Goal: Task Accomplishment & Management: Use online tool/utility

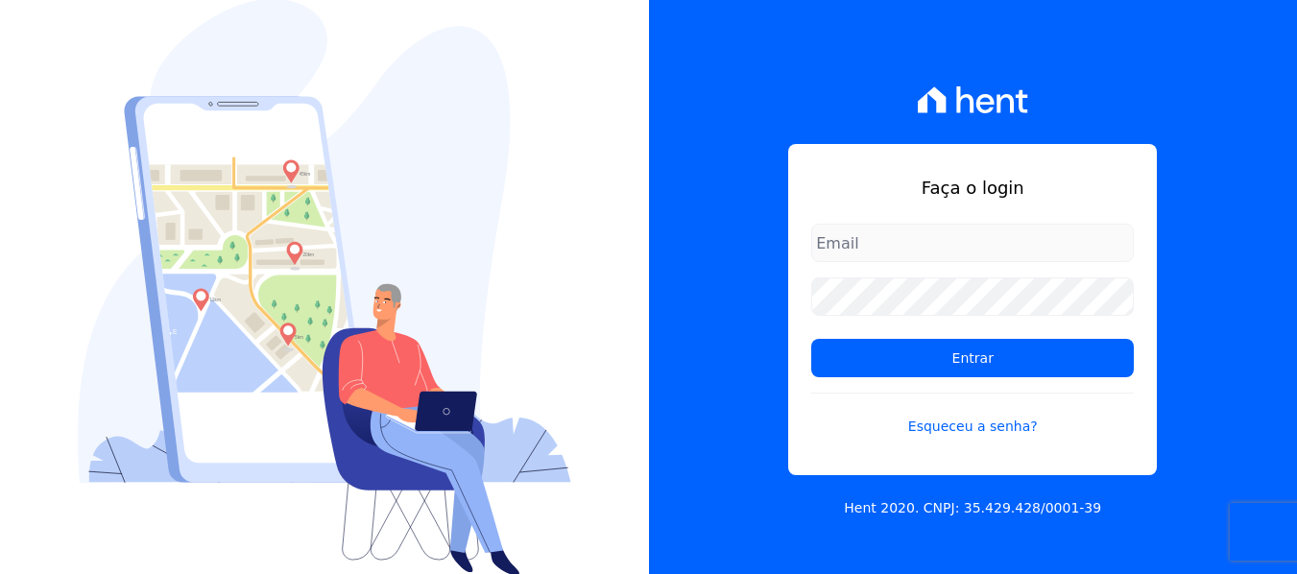
scroll to position [2, 0]
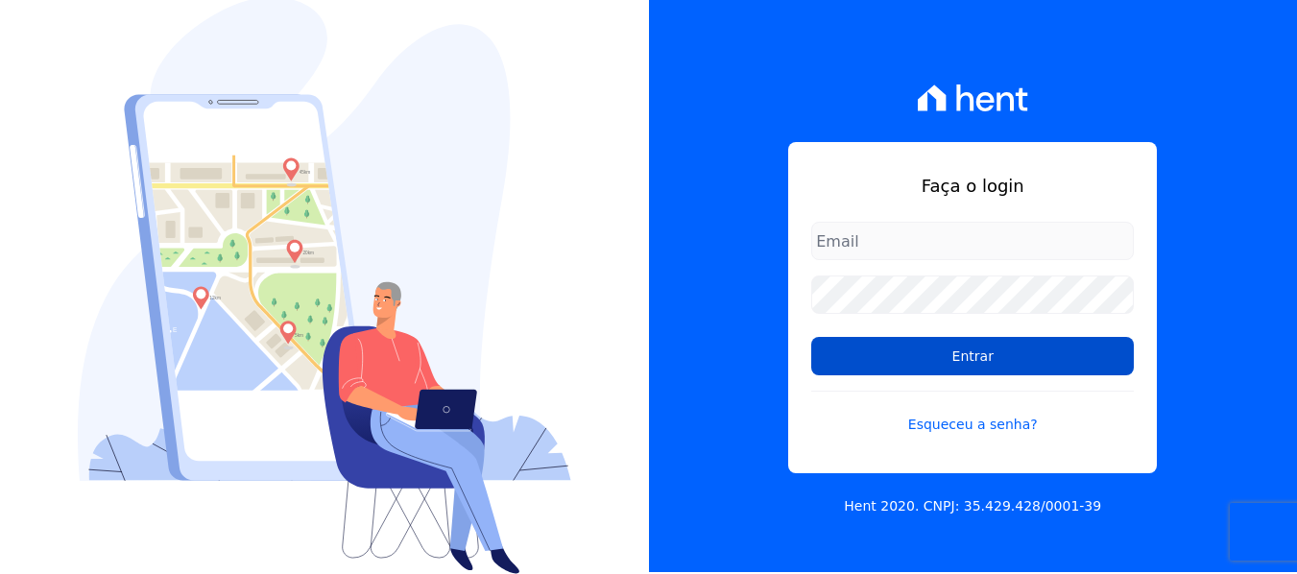
type input "[EMAIL_ADDRESS][DOMAIN_NAME]"
click at [901, 355] on input "Entrar" at bounding box center [972, 356] width 323 height 38
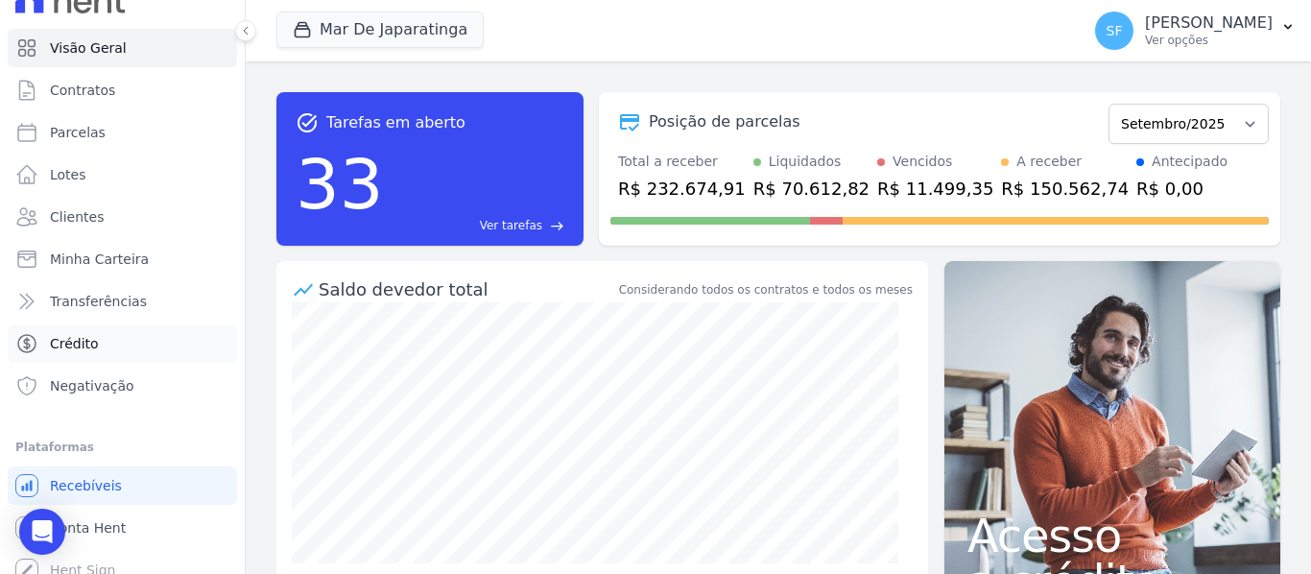
scroll to position [44, 0]
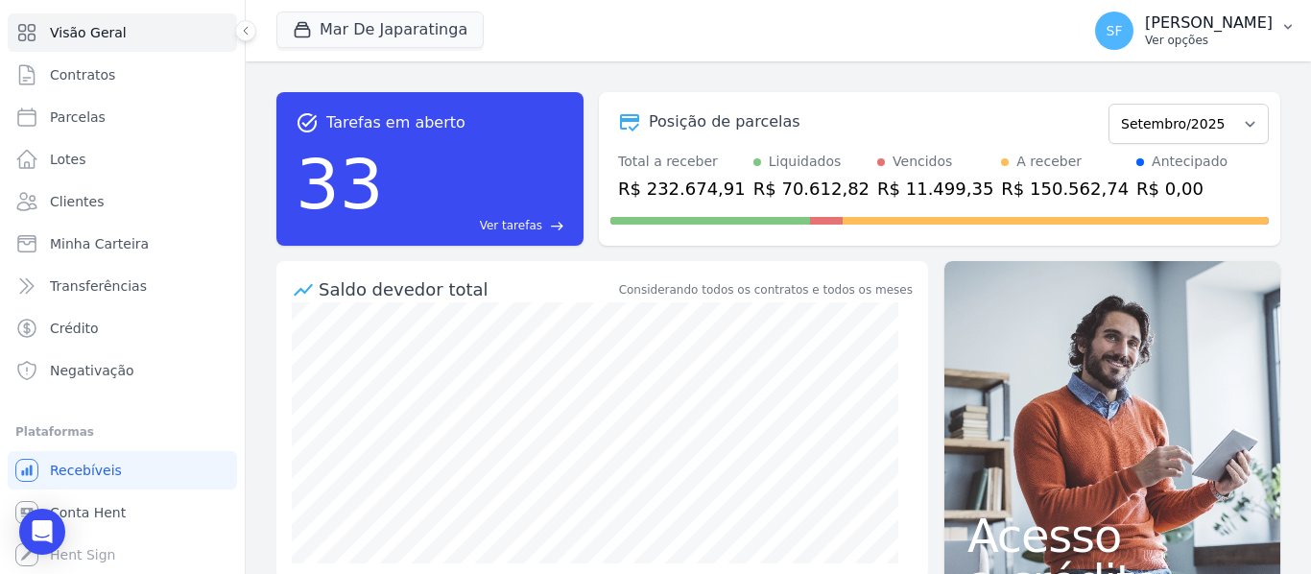
click at [1283, 33] on icon "button" at bounding box center [1288, 26] width 15 height 15
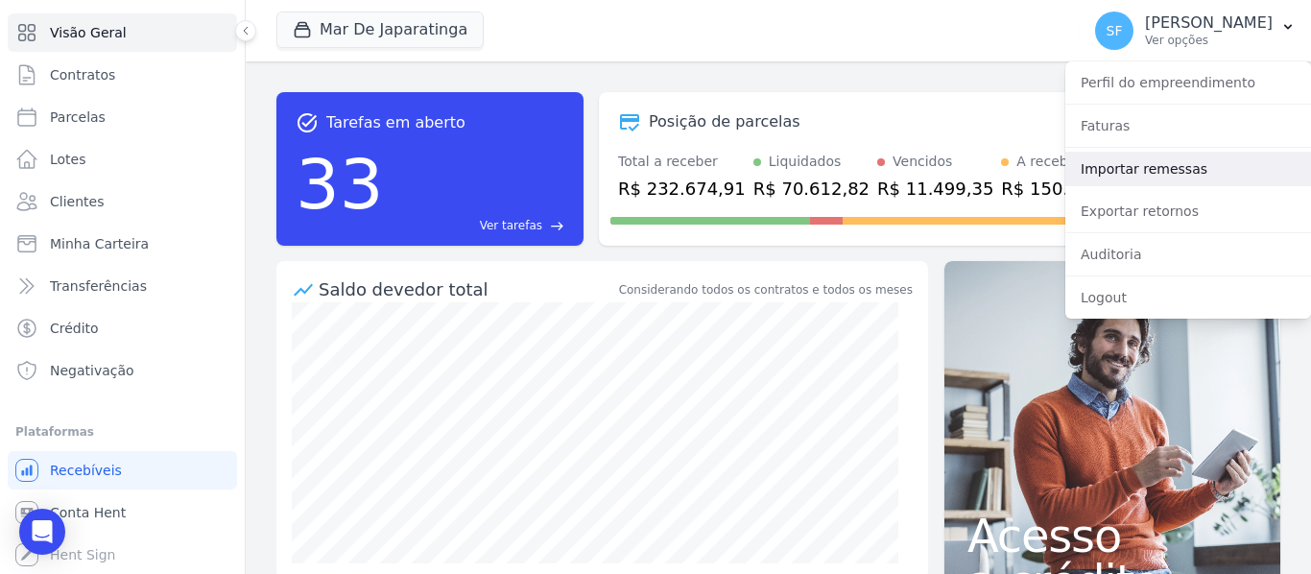
click at [1186, 156] on link "Importar remessas" at bounding box center [1189, 169] width 246 height 35
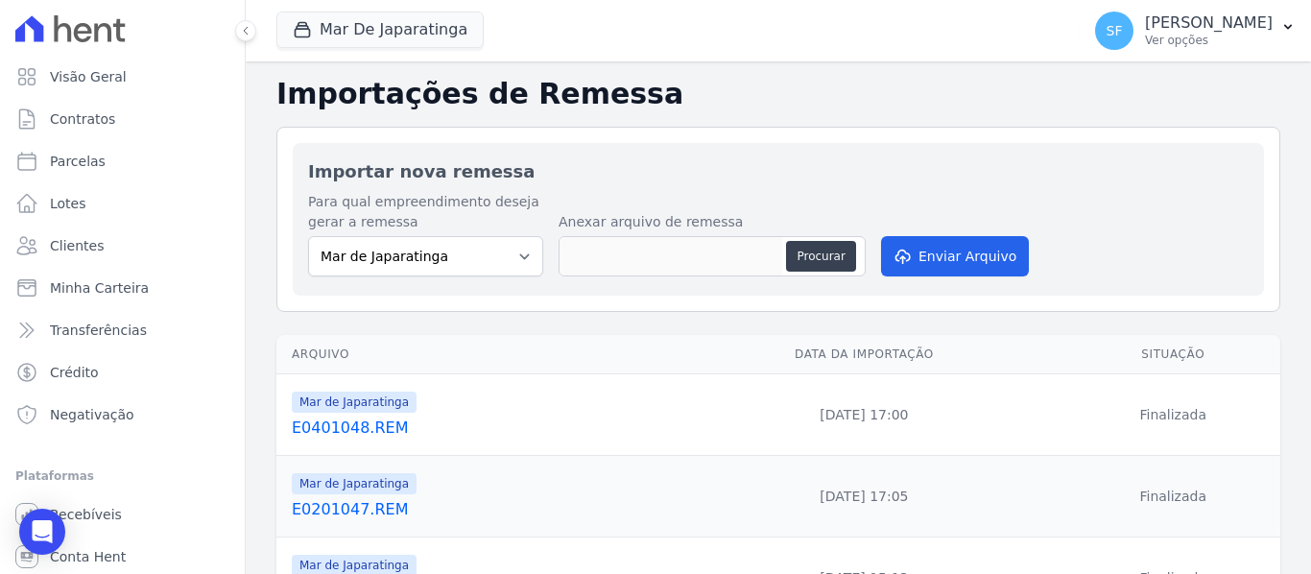
scroll to position [96, 0]
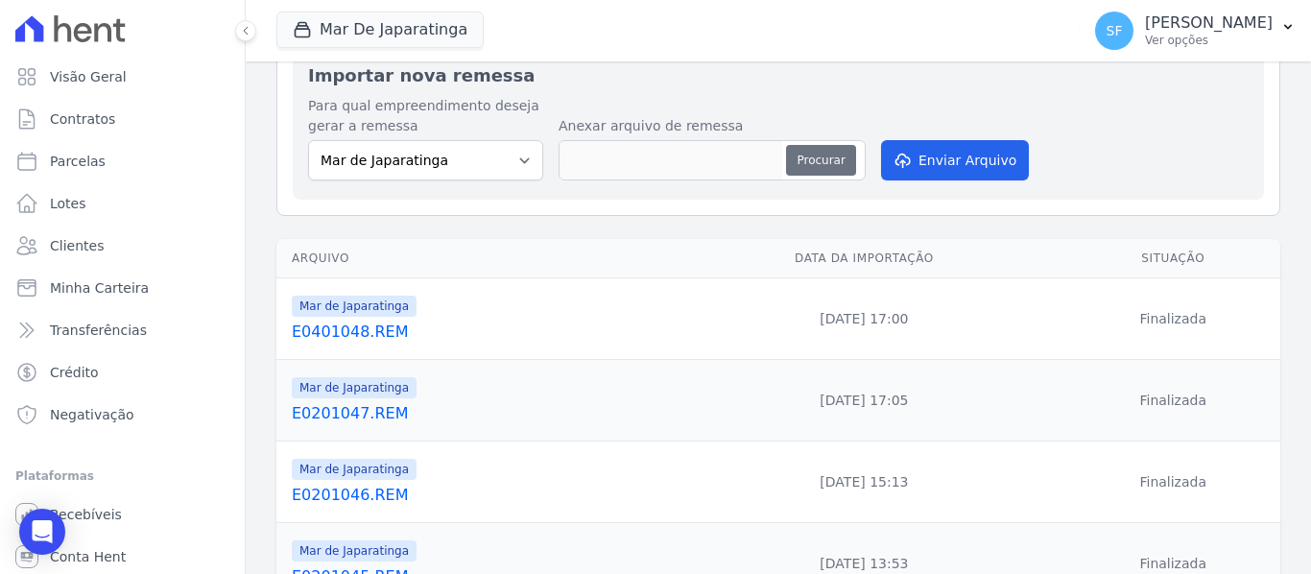
click at [811, 168] on button "Procurar" at bounding box center [820, 160] width 69 height 31
type input "E1001049.REM"
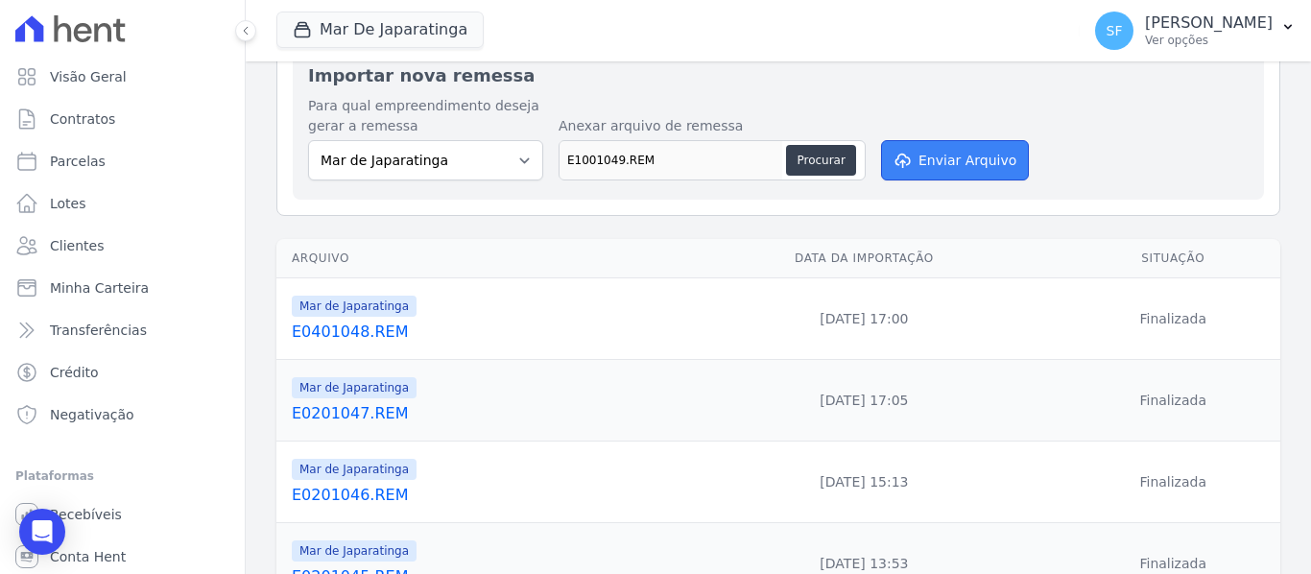
click at [964, 154] on button "Enviar Arquivo" at bounding box center [955, 160] width 148 height 40
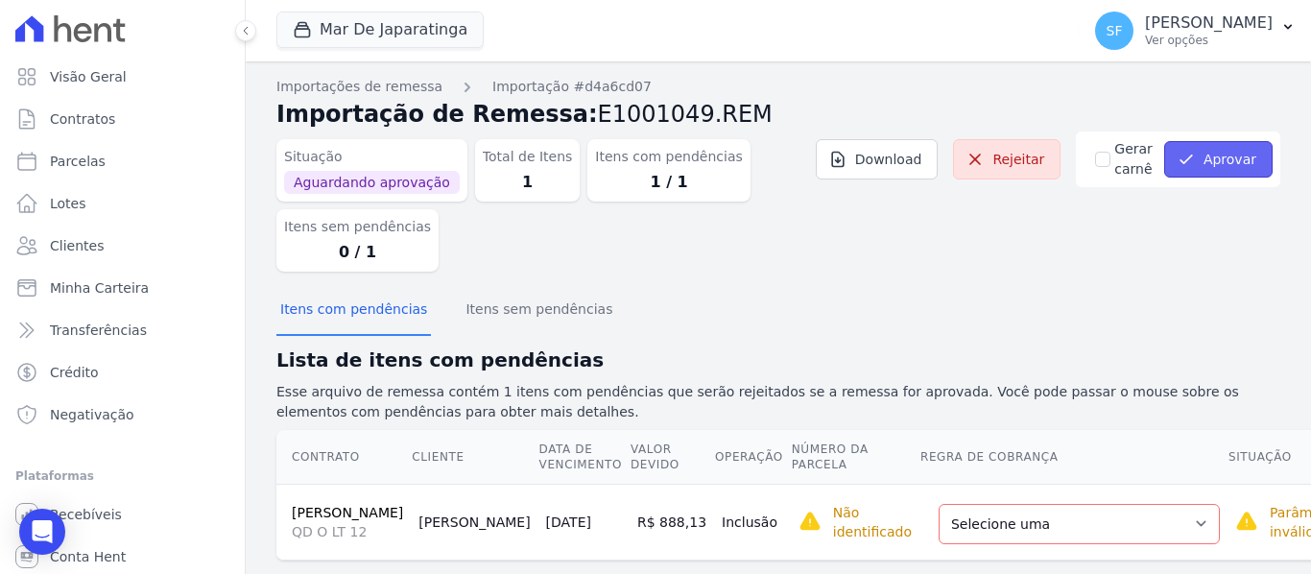
click at [1214, 162] on button "Aprovar" at bounding box center [1218, 159] width 108 height 36
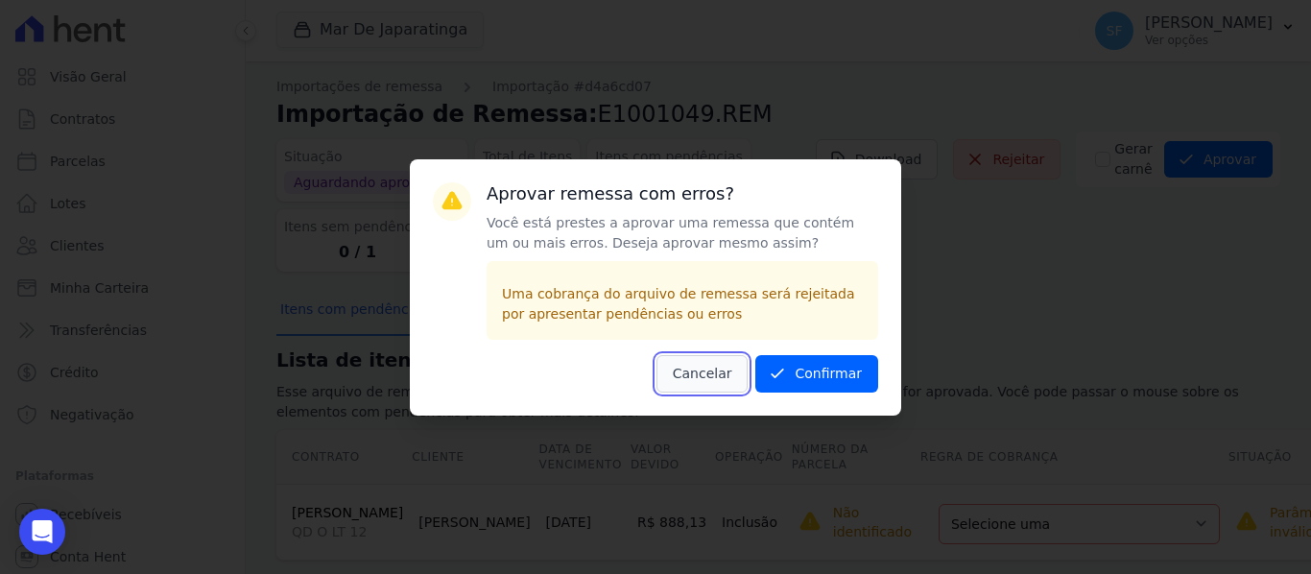
click at [720, 385] on button "Cancelar" at bounding box center [703, 373] width 92 height 37
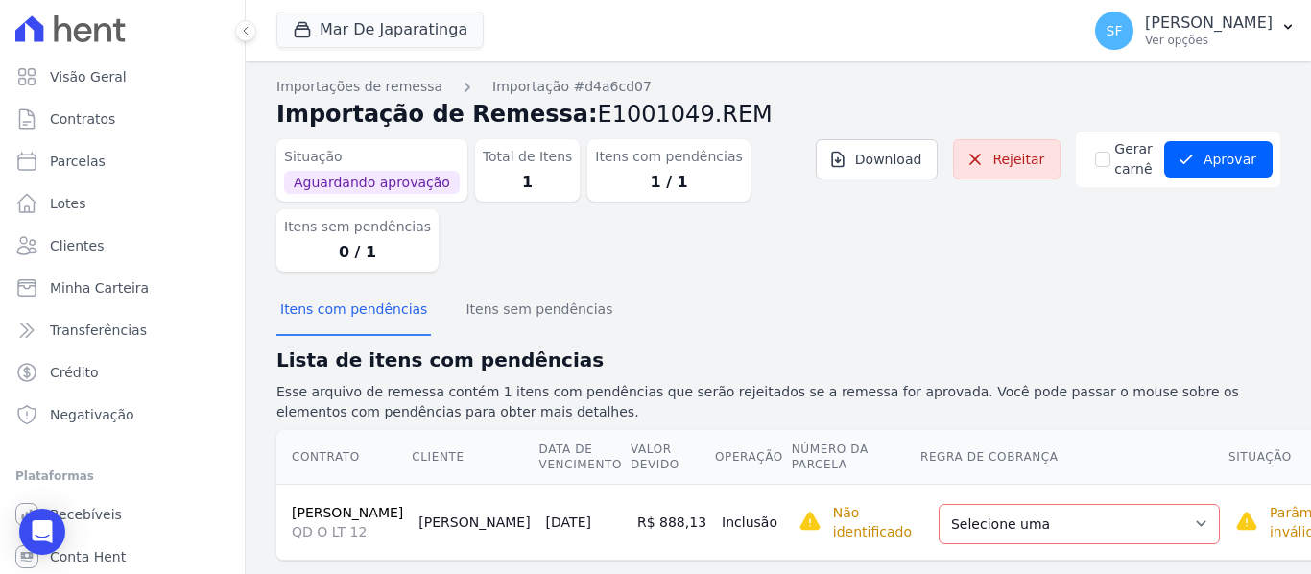
scroll to position [85, 0]
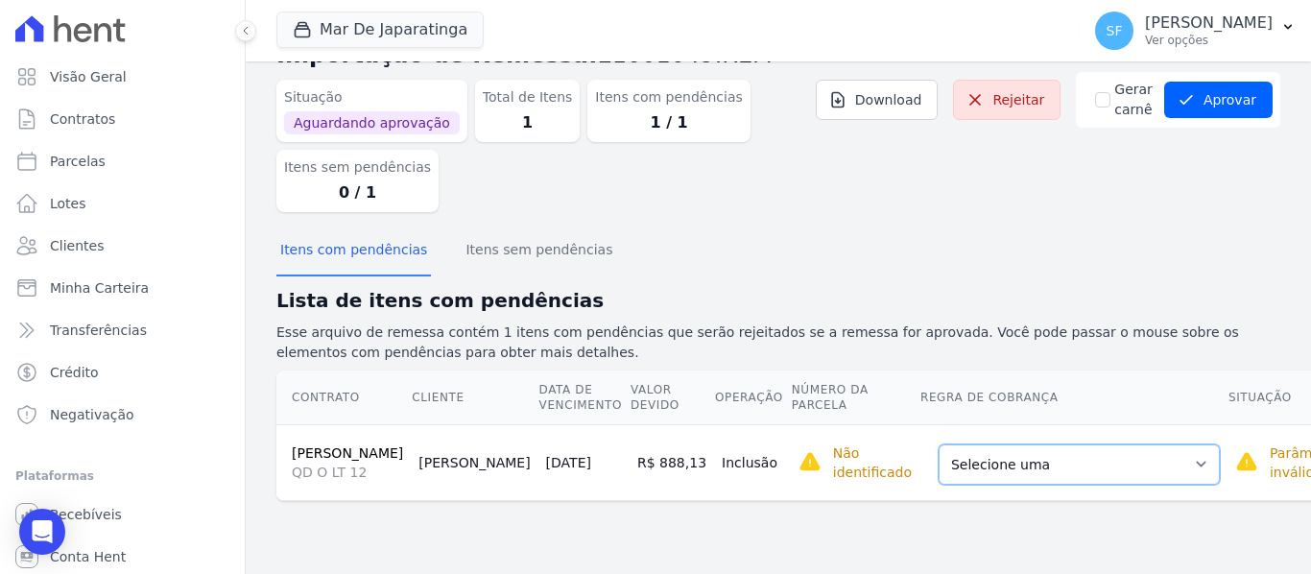
click at [1107, 472] on select "Selecione uma Nova Parcela Avulsa Parcela Avulsa Existente Parcela Normal (121 …" at bounding box center [1079, 464] width 281 height 40
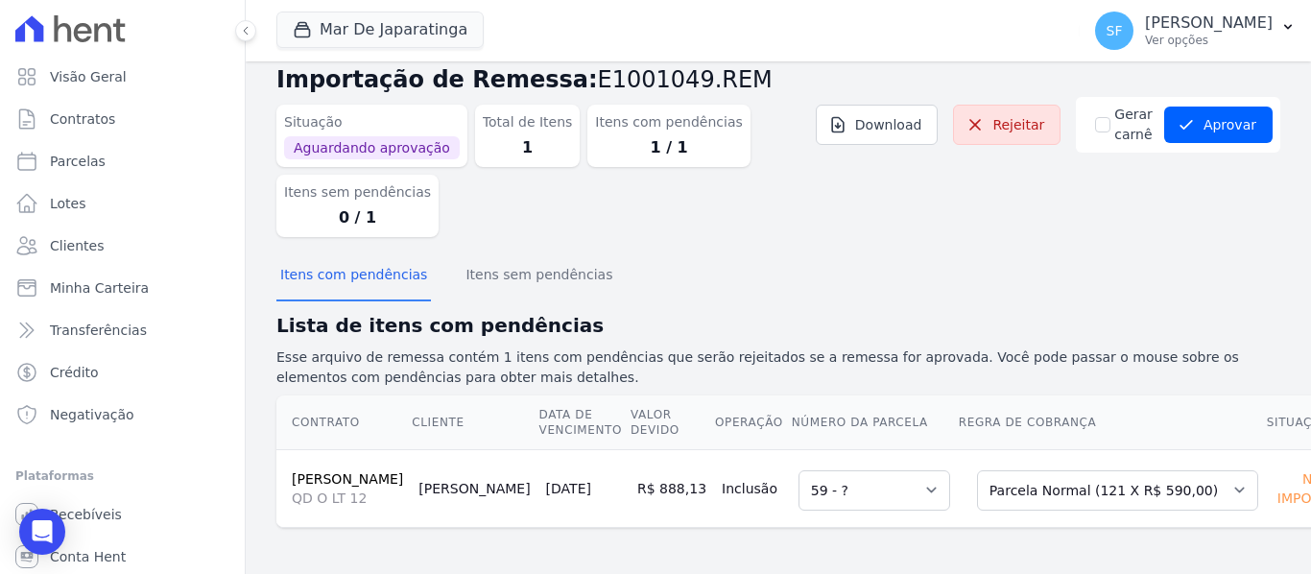
click at [788, 538] on div "Importações de remessa Importação #d4a6cd07 Importação de Remessa: E1001049.REM…" at bounding box center [778, 300] width 1004 height 516
click at [842, 536] on div "Importações de remessa Importação #d4a6cd07 Importação de Remessa: E1001049.REM…" at bounding box center [778, 300] width 1004 height 516
click at [844, 537] on div "Importações de remessa Importação #d4a6cd07 Importação de Remessa: E1001049.REM…" at bounding box center [778, 300] width 1004 height 516
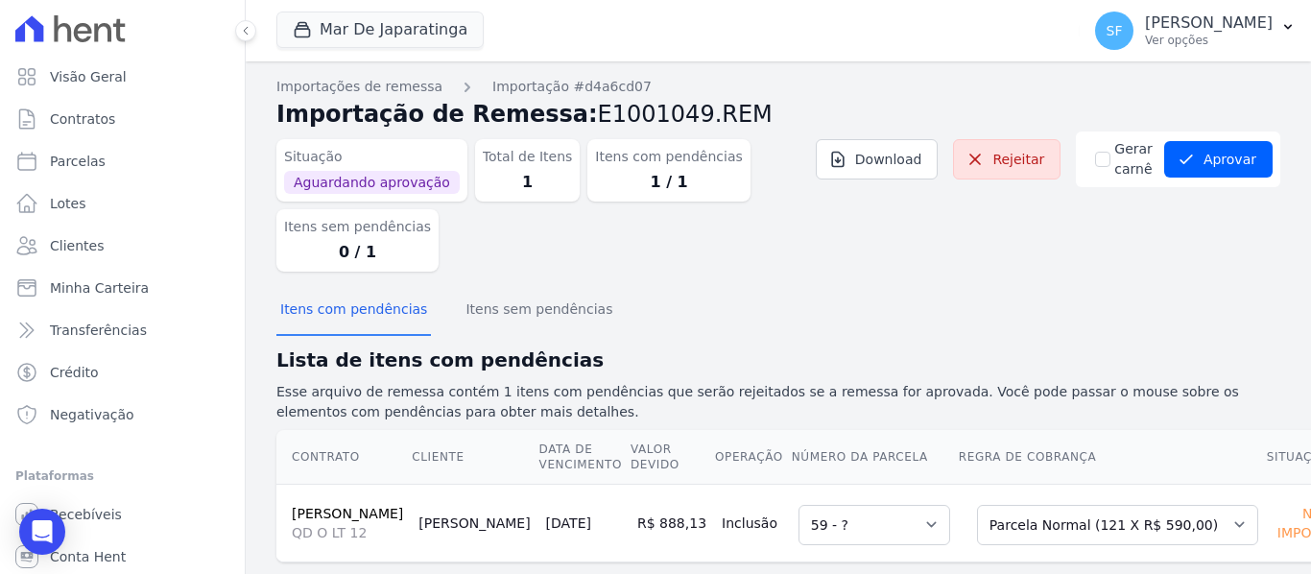
click at [1173, 256] on div "Situação Aguardando aprovação Total de Itens 1 Itens com pendências 1 / 1 Itens…" at bounding box center [778, 210] width 1004 height 156
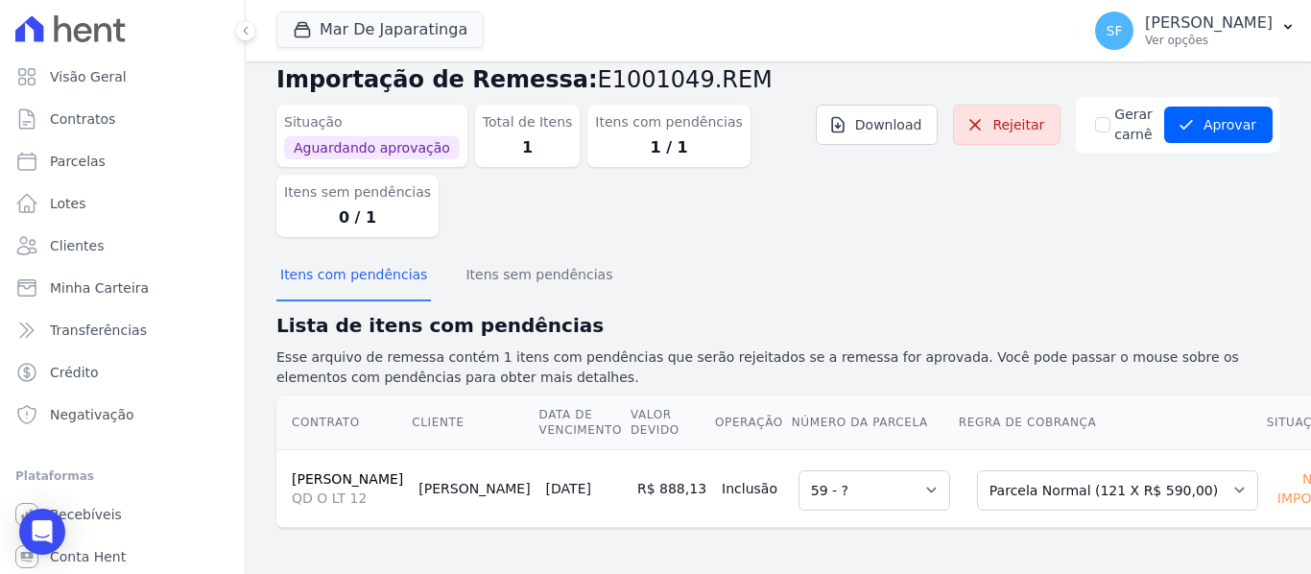
scroll to position [85, 0]
click at [1173, 259] on section "Itens com pendências Itens sem pendências Lista de itens com pendências Esse ar…" at bounding box center [778, 390] width 1004 height 276
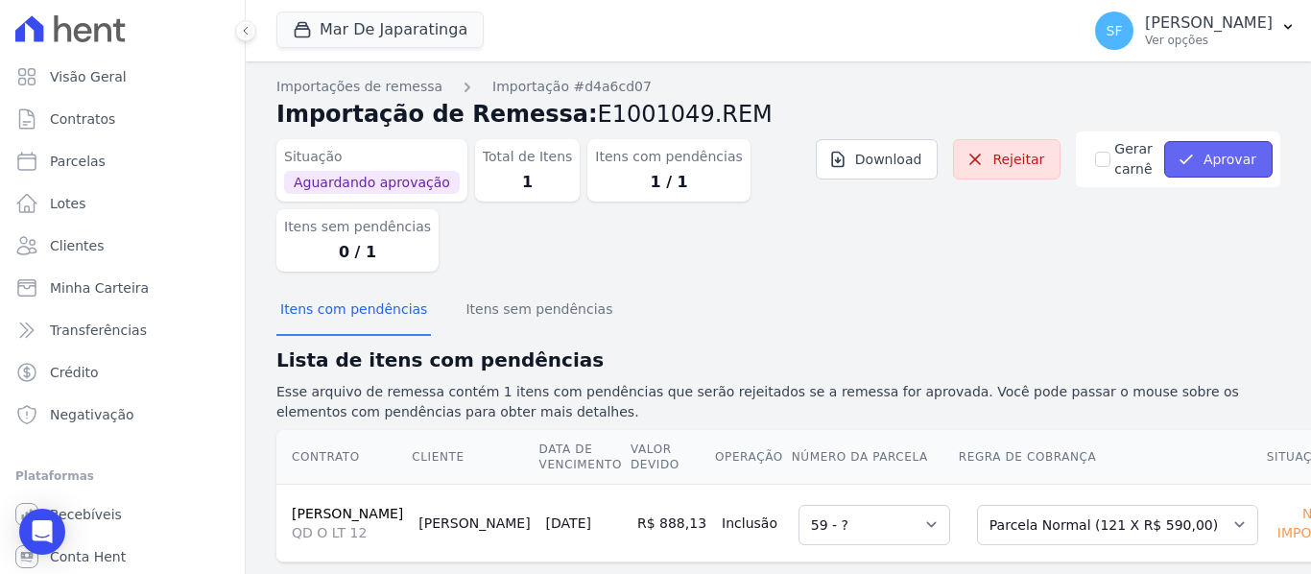
click at [1198, 172] on button "Aprovar" at bounding box center [1218, 159] width 108 height 36
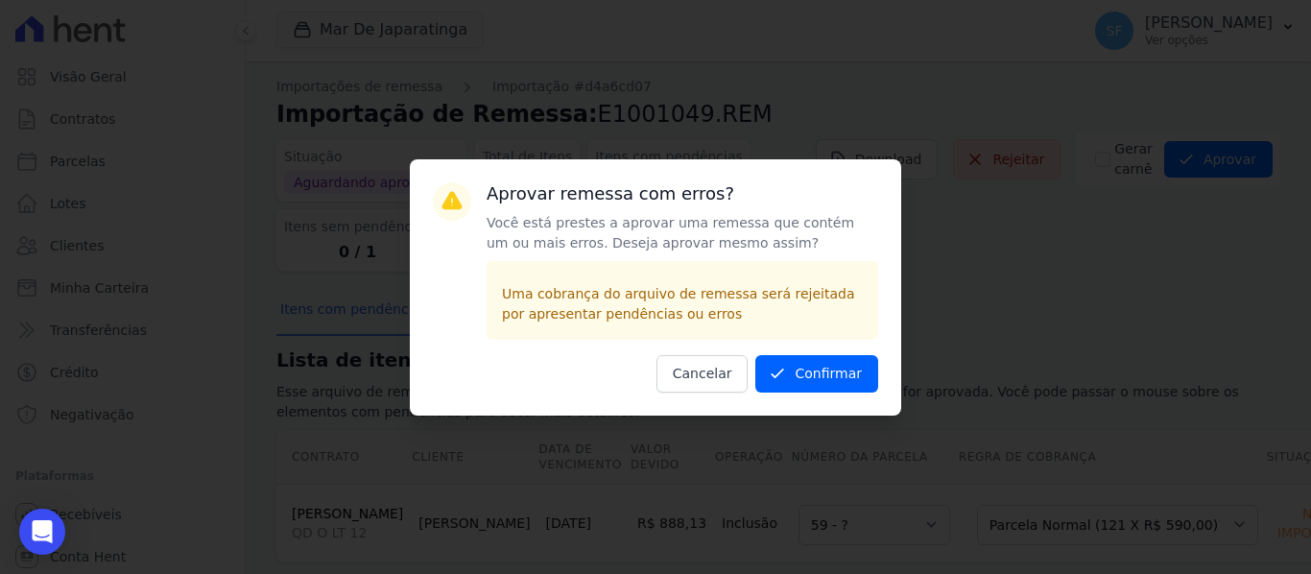
click at [1210, 278] on div "Aprovar remessa com erros? Você está prestes a aprovar uma remessa que contém u…" at bounding box center [655, 287] width 1311 height 574
click at [827, 382] on button "Confirmar" at bounding box center [817, 373] width 123 height 37
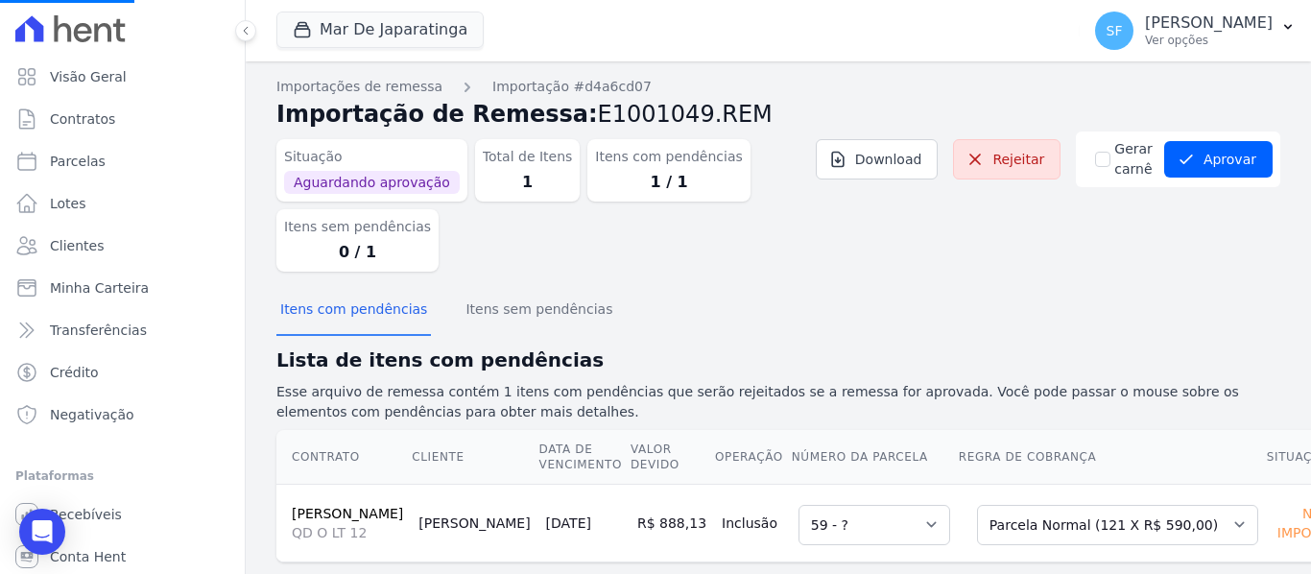
scroll to position [85, 0]
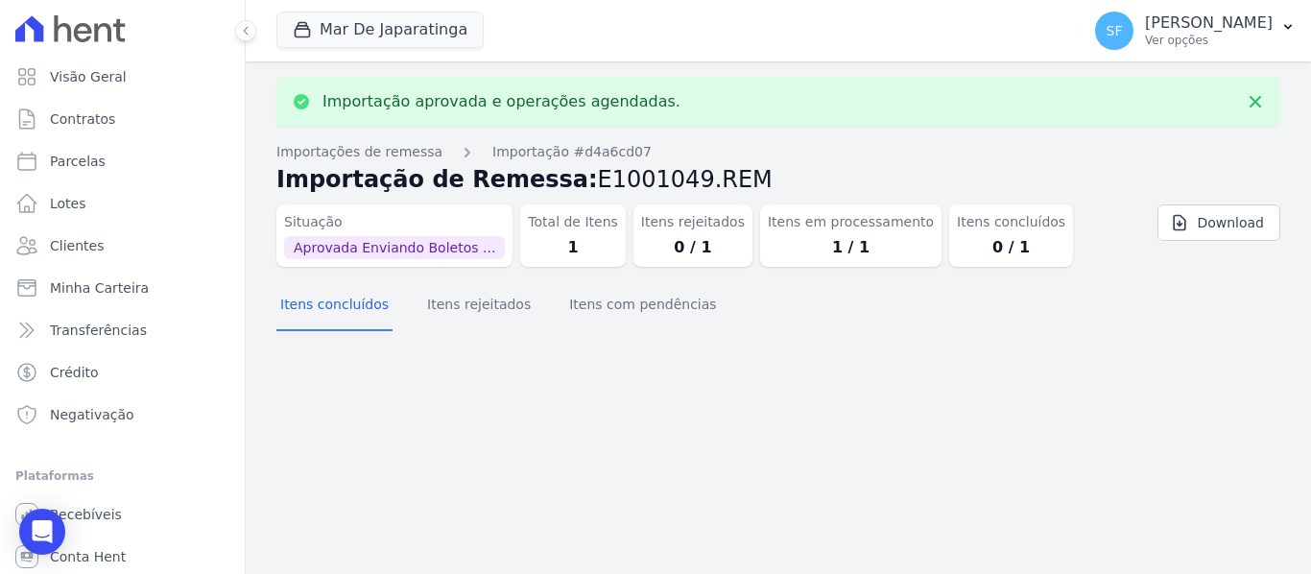
click at [1118, 347] on div "Importação aprovada e operações agendadas. Importações de remessa Importação #d…" at bounding box center [779, 317] width 1066 height 513
click at [79, 254] on span "Clientes" at bounding box center [77, 245] width 54 height 19
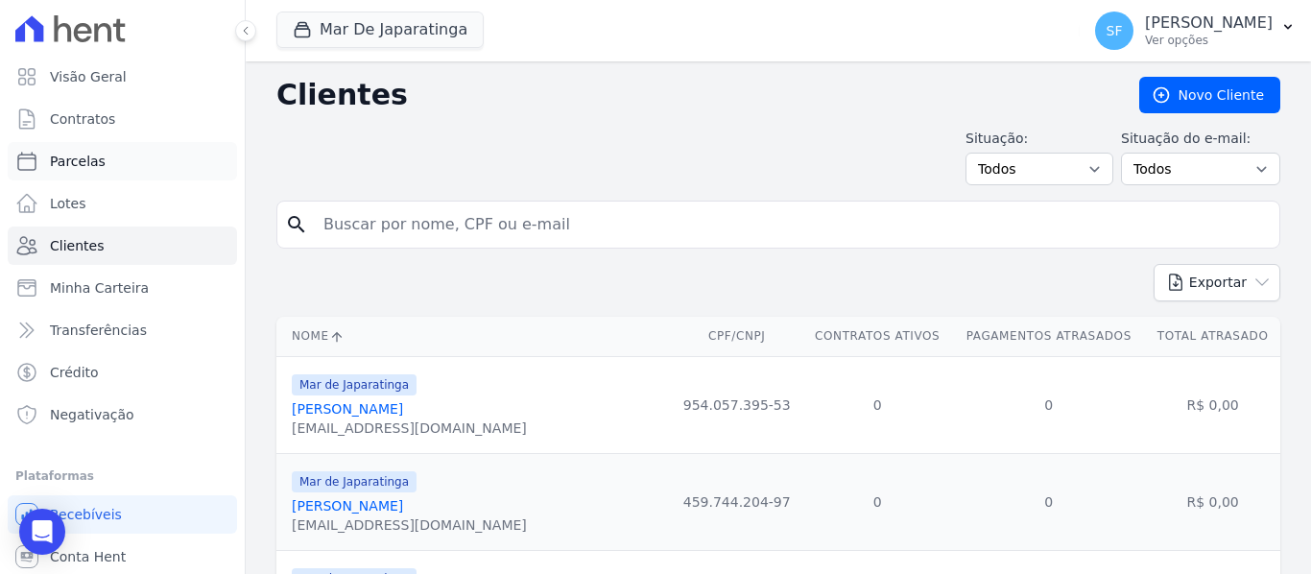
click at [85, 171] on link "Parcelas" at bounding box center [122, 161] width 229 height 38
select select
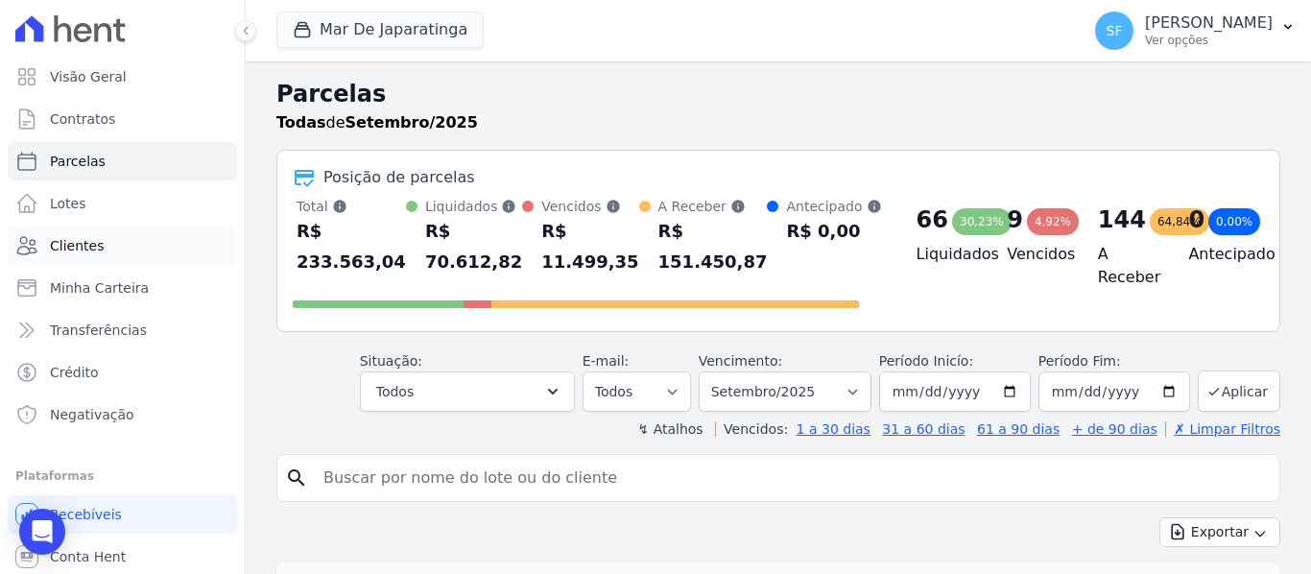
click at [111, 252] on link "Clientes" at bounding box center [122, 246] width 229 height 38
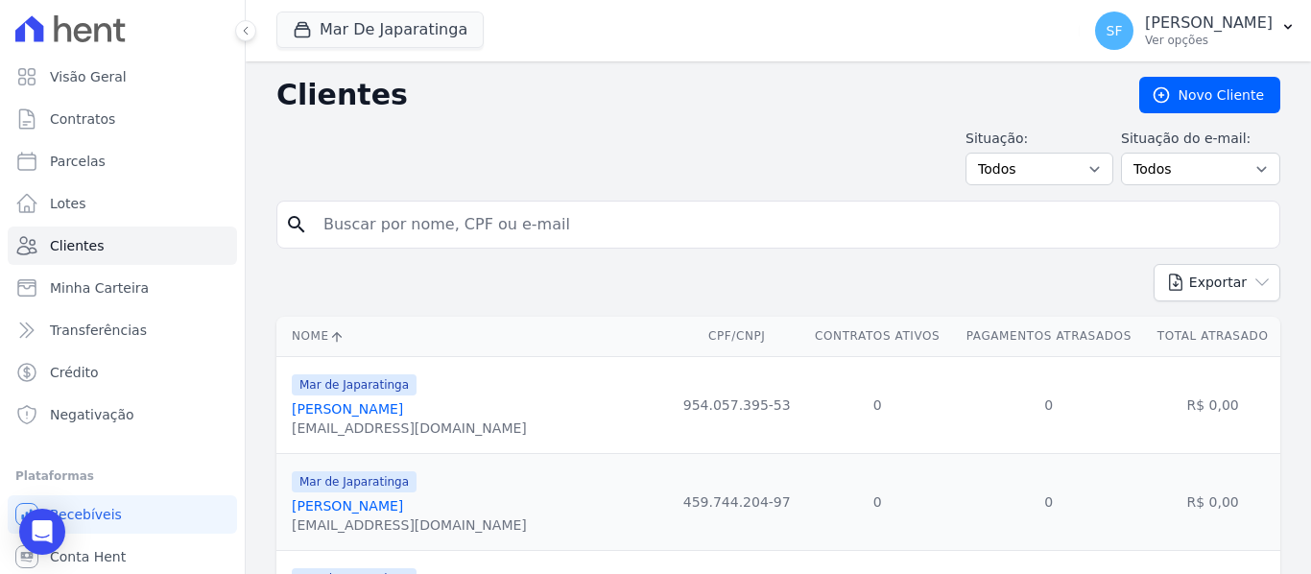
click at [373, 224] on input "search" at bounding box center [792, 224] width 960 height 38
paste input "[PERSON_NAME] [PERSON_NAME]"
type input "[PERSON_NAME] [PERSON_NAME]"
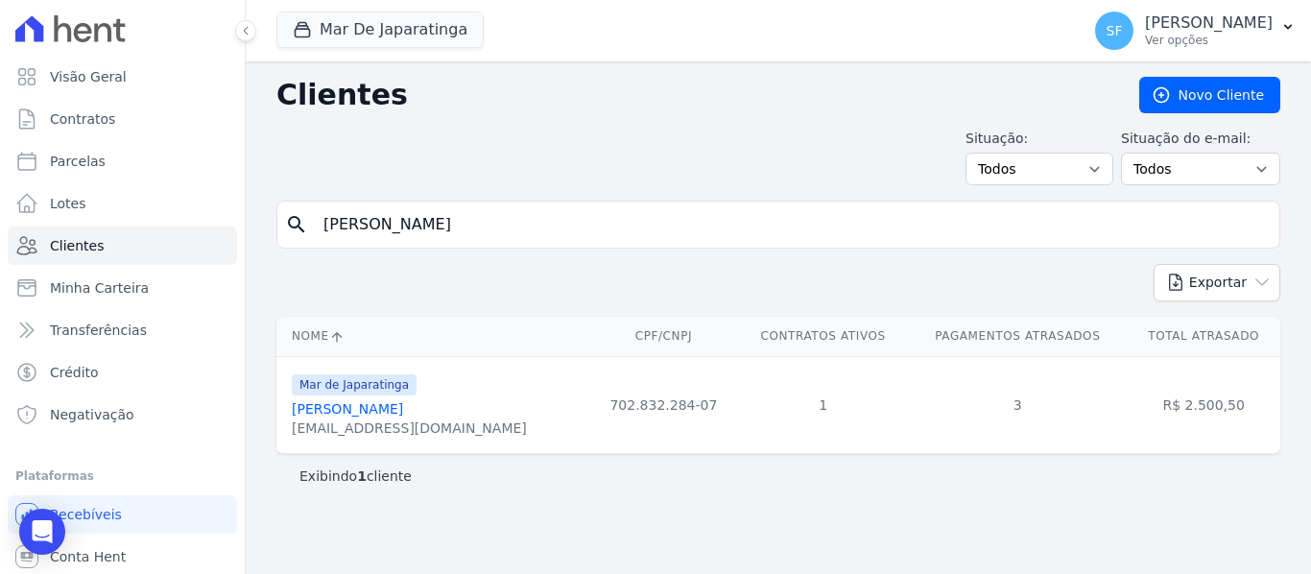
click at [363, 415] on link "[PERSON_NAME] [PERSON_NAME]" at bounding box center [347, 408] width 111 height 15
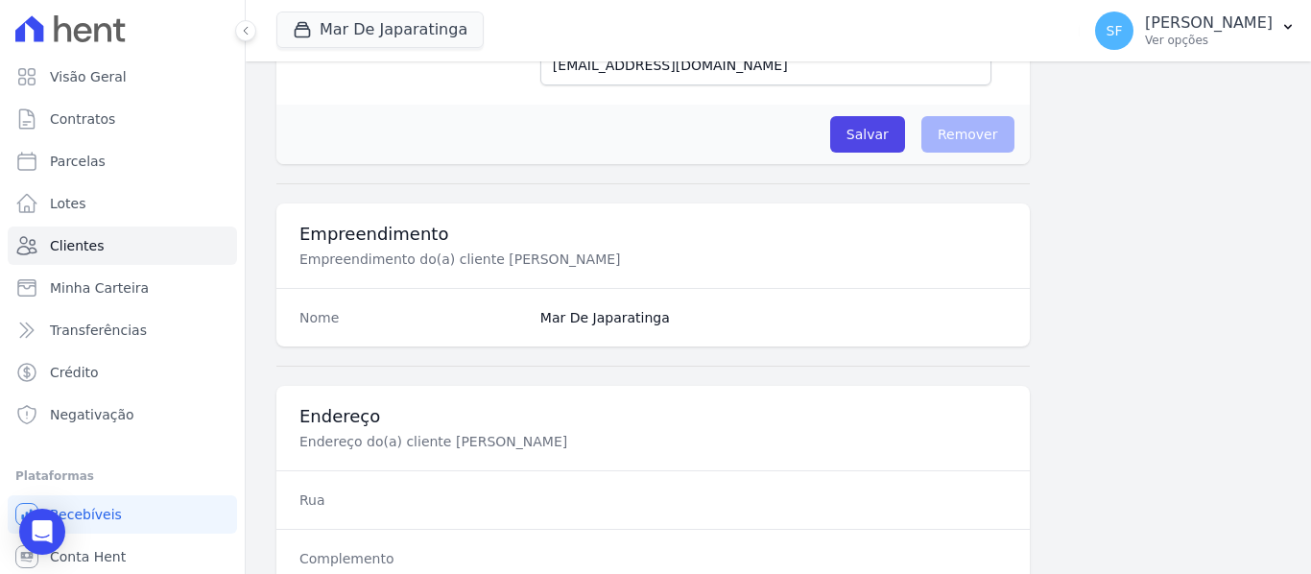
scroll to position [373, 0]
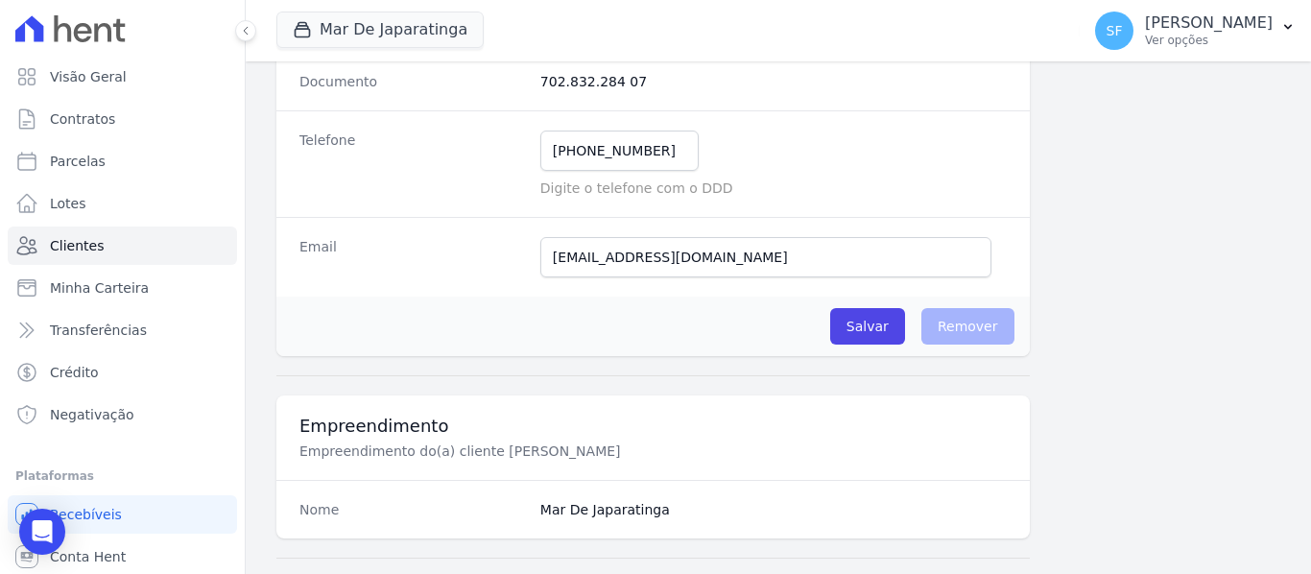
click at [843, 384] on div at bounding box center [653, 375] width 754 height 39
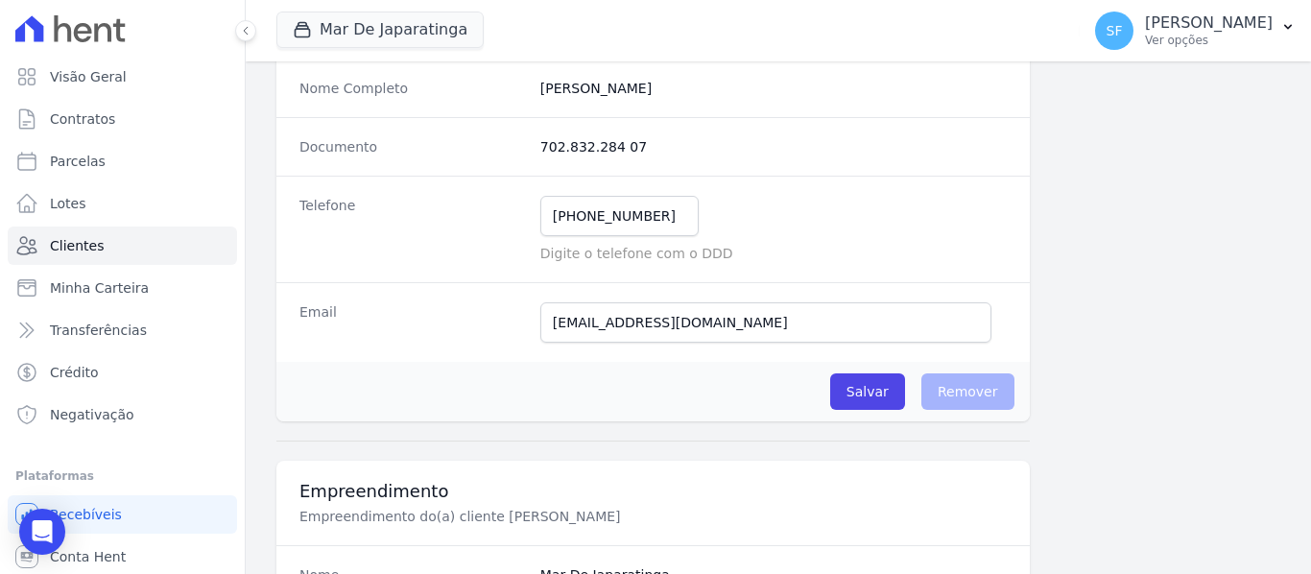
scroll to position [277, 0]
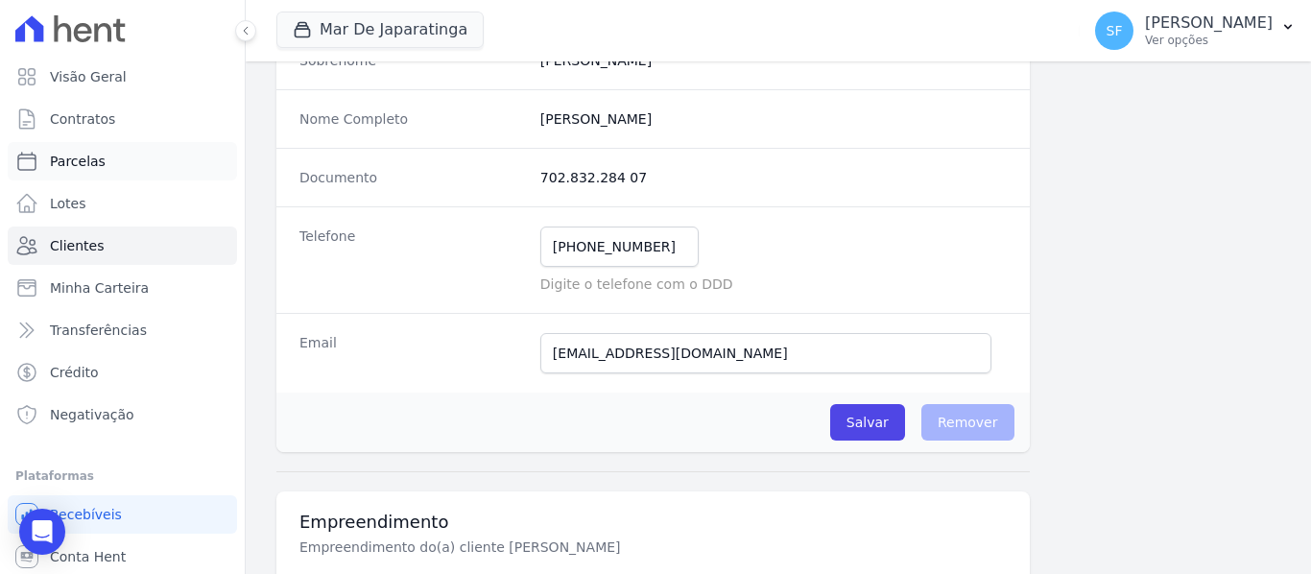
click at [79, 165] on span "Parcelas" at bounding box center [78, 161] width 56 height 19
select select
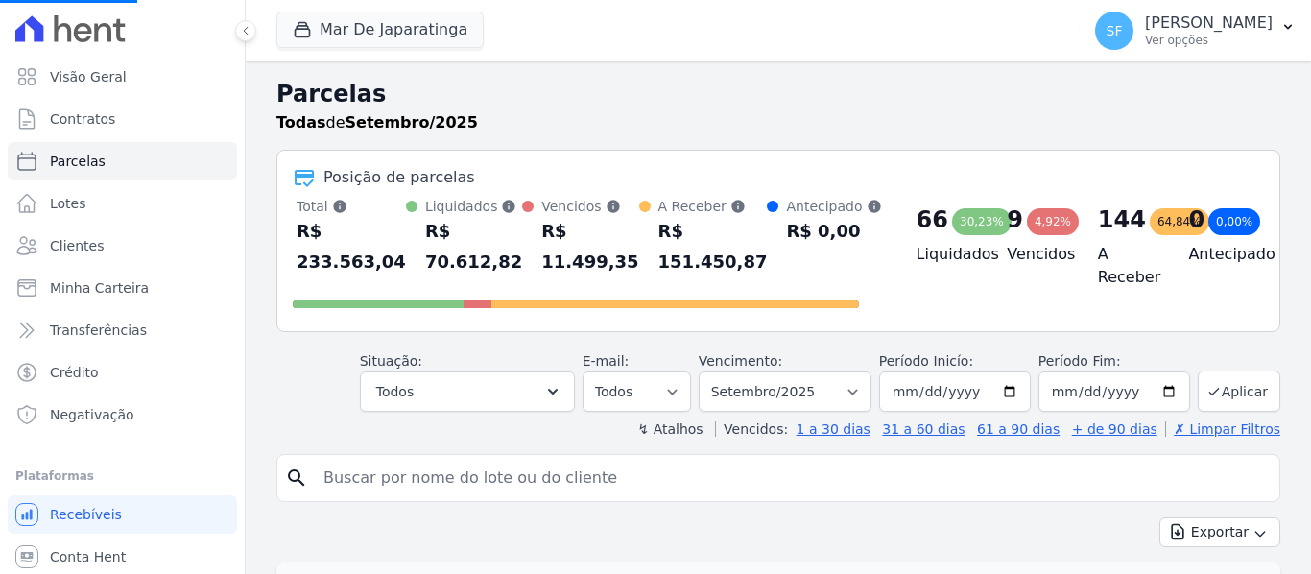
select select
drag, startPoint x: 434, startPoint y: 423, endPoint x: 416, endPoint y: 476, distance: 55.9
click at [416, 476] on input "search" at bounding box center [792, 478] width 960 height 38
paste input "[PERSON_NAME] [PERSON_NAME]"
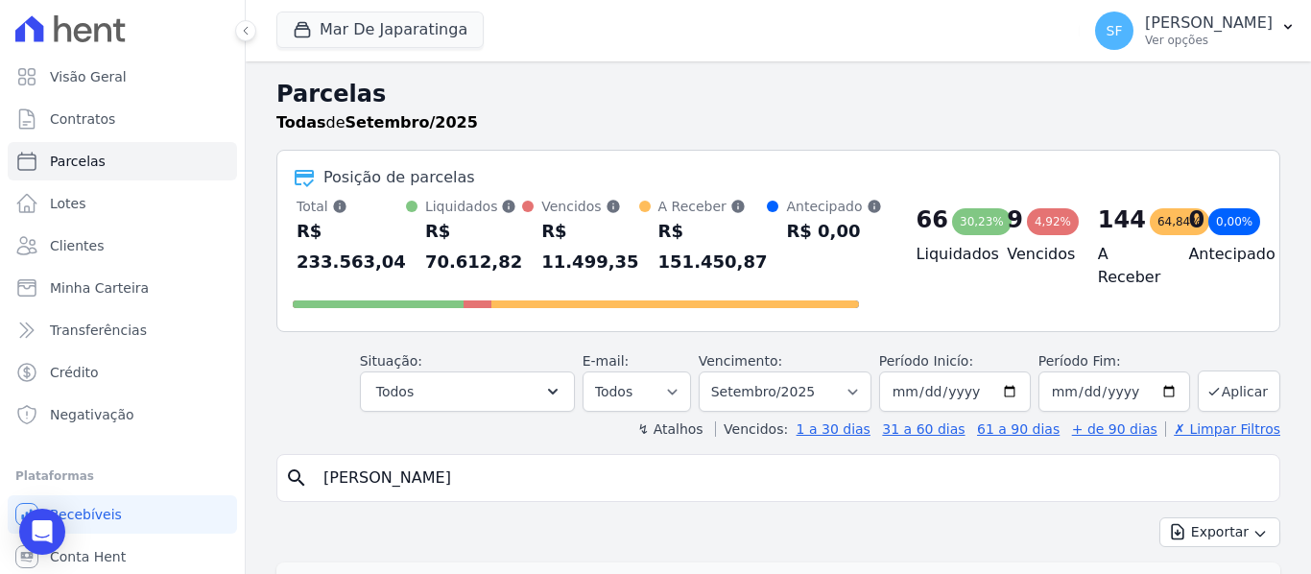
type input "[PERSON_NAME] [PERSON_NAME]"
select select
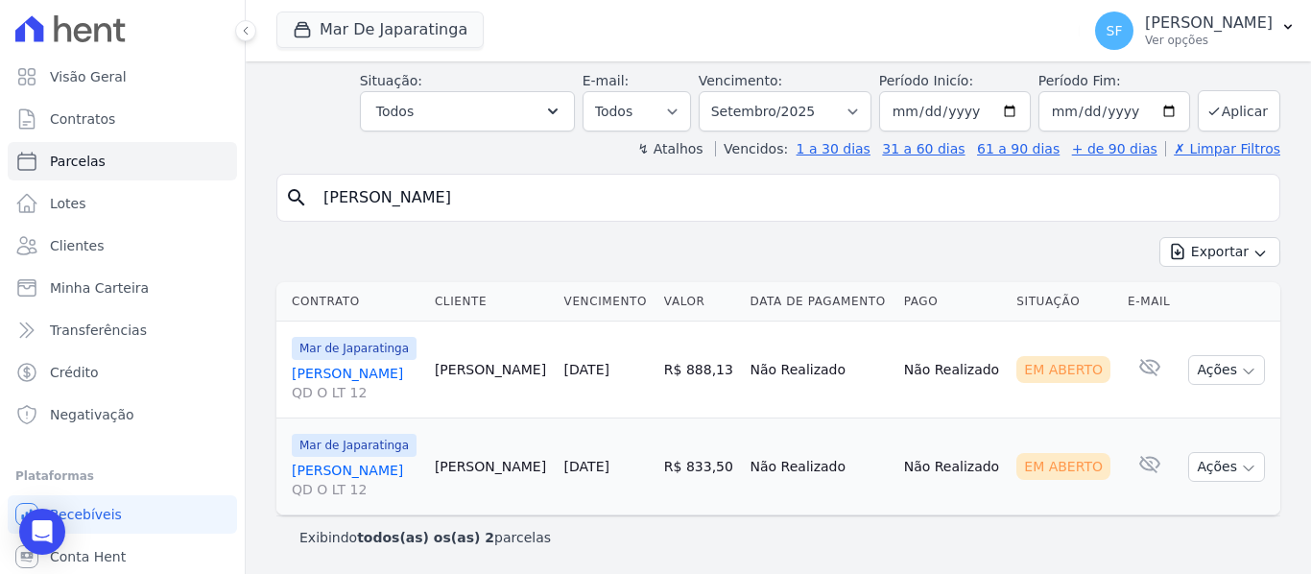
scroll to position [44, 0]
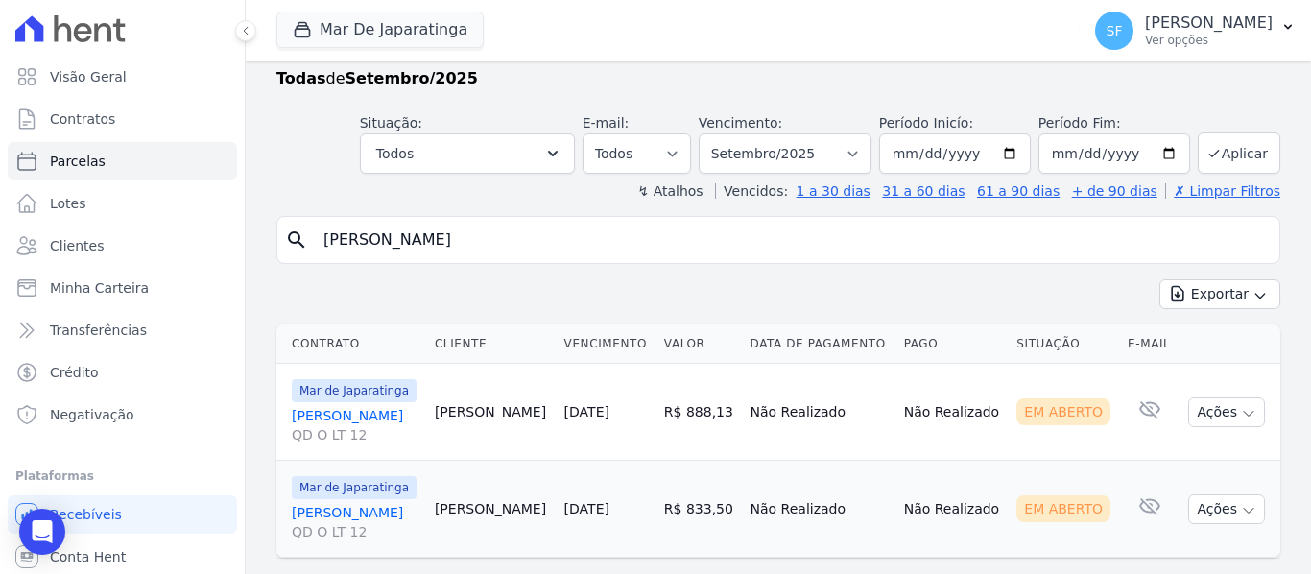
click at [420, 433] on link "LARYSSA THAMYRES SANTOS BARROS QD O LT 12" at bounding box center [356, 425] width 128 height 38
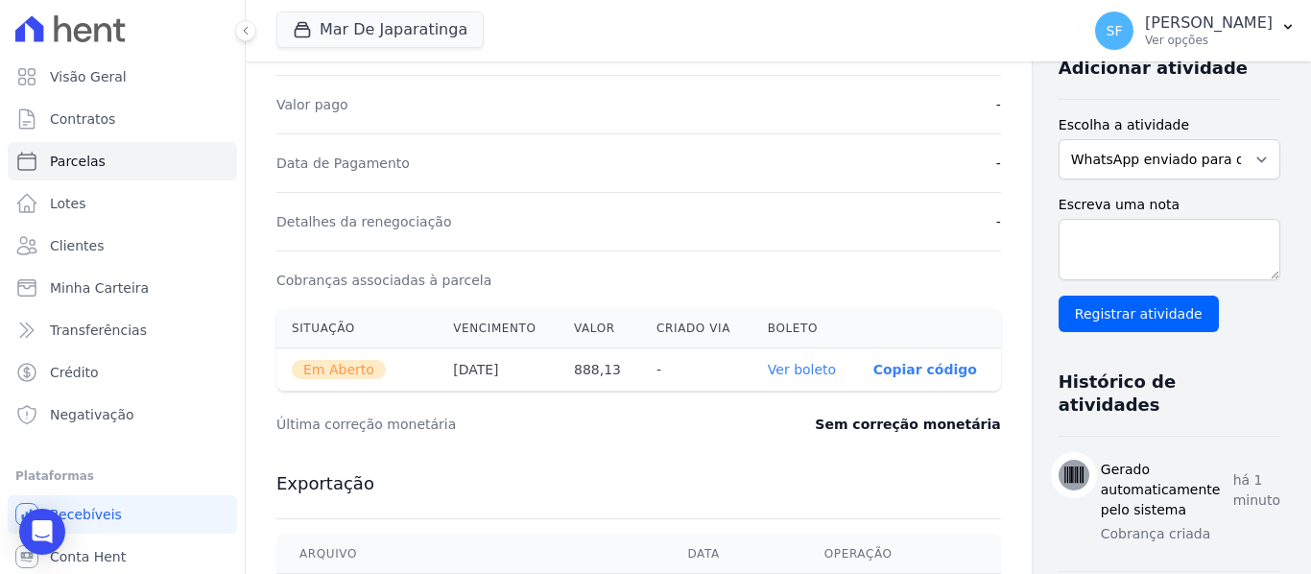
scroll to position [480, 0]
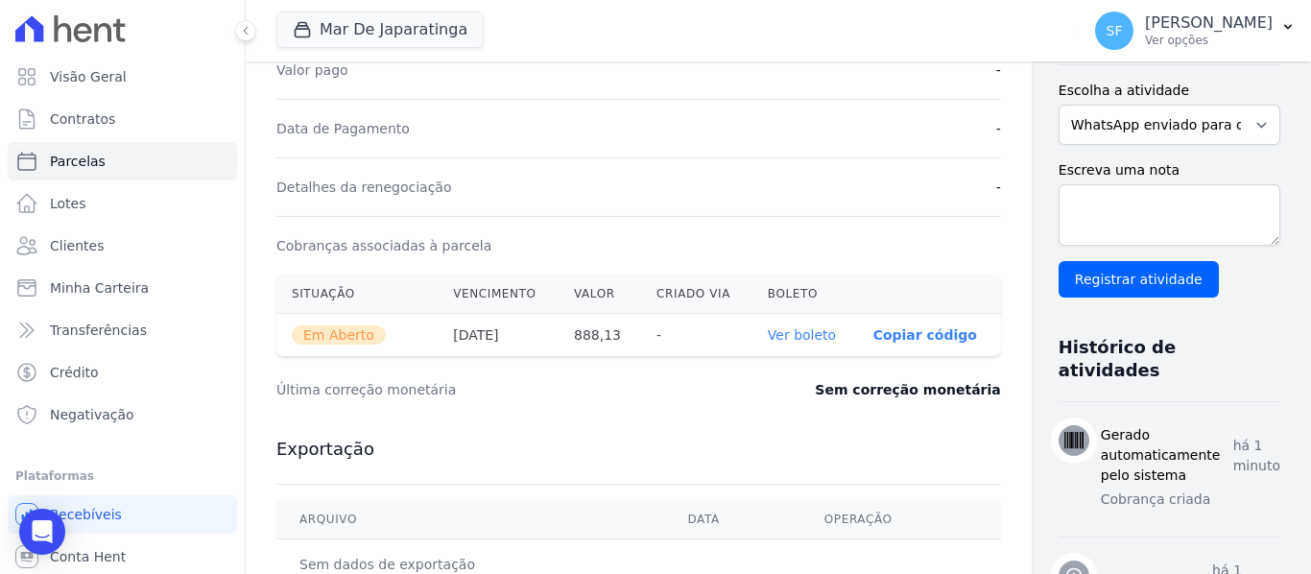
click at [768, 341] on link "Ver boleto" at bounding box center [802, 334] width 68 height 15
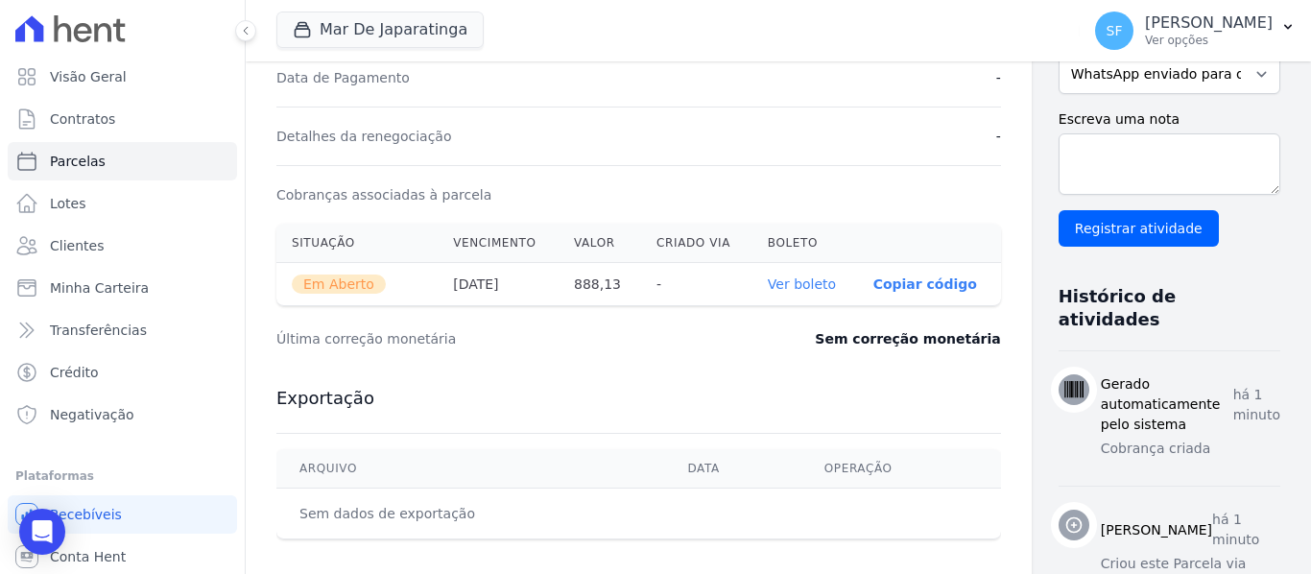
scroll to position [576, 0]
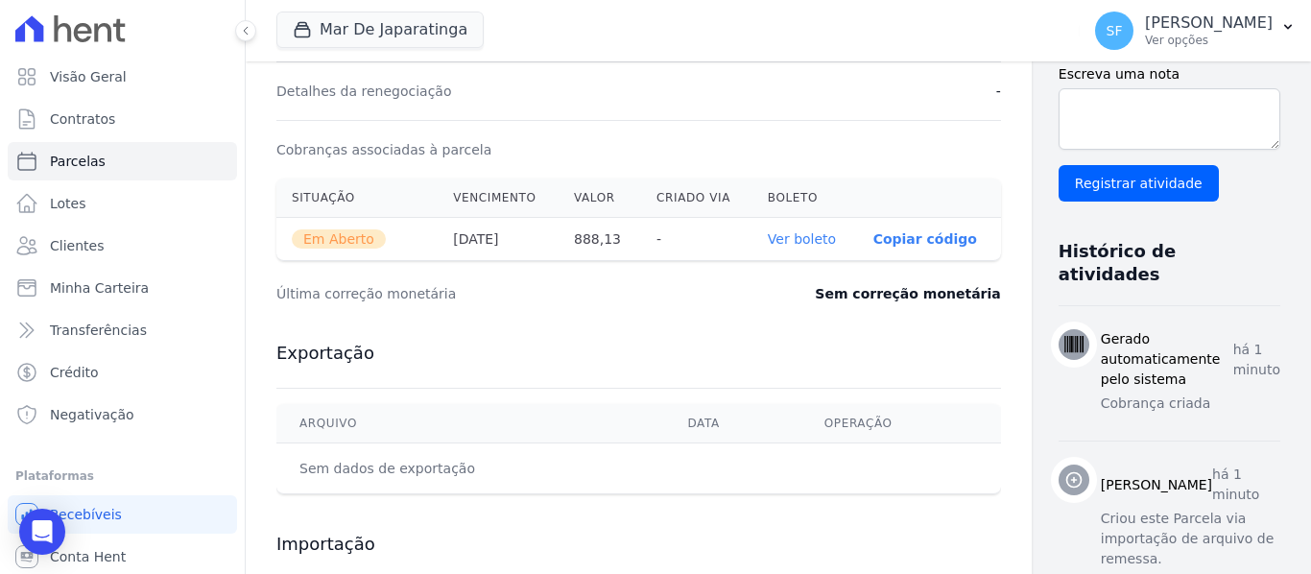
click at [768, 246] on link "Ver boleto" at bounding box center [802, 238] width 68 height 15
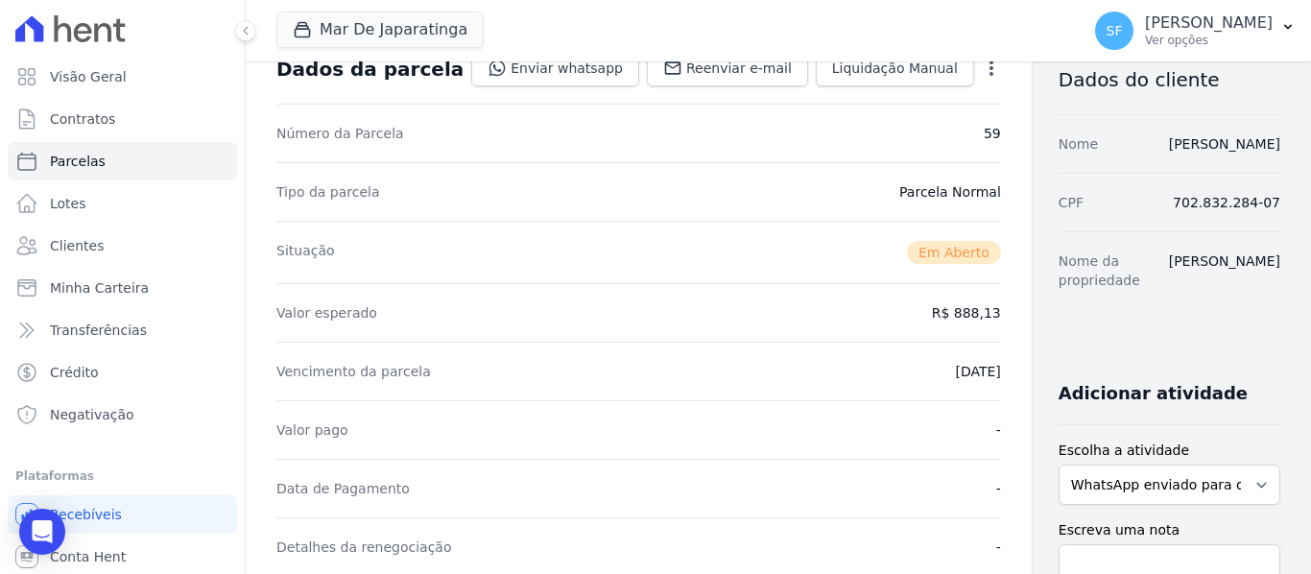
scroll to position [0, 0]
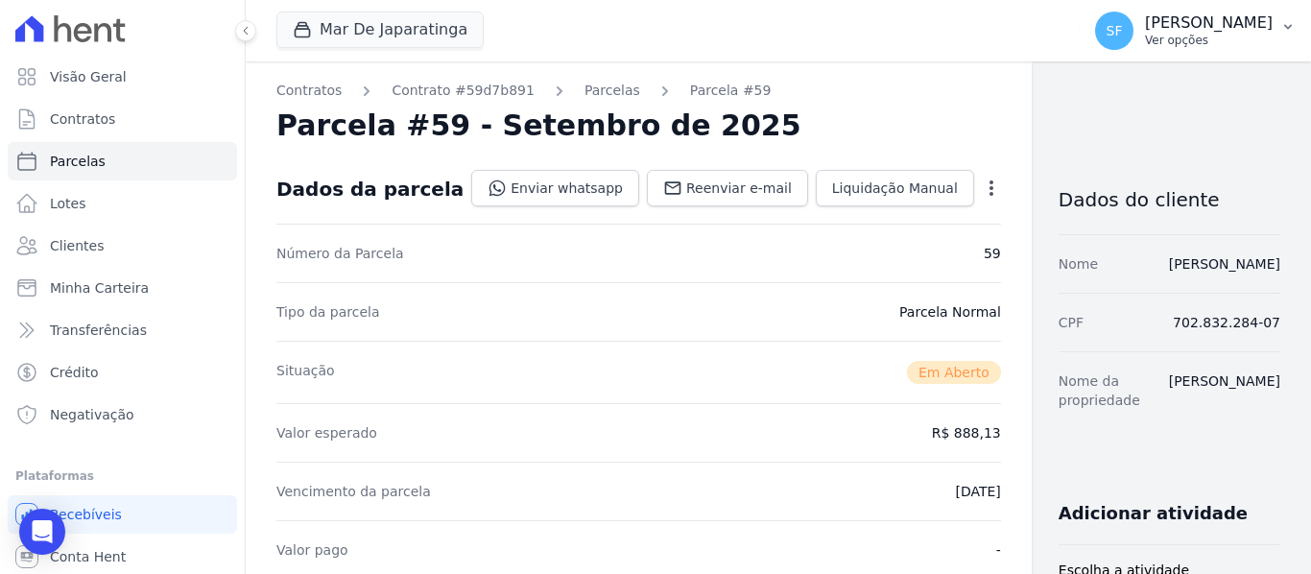
click at [1186, 21] on p "[PERSON_NAME]" at bounding box center [1209, 22] width 128 height 19
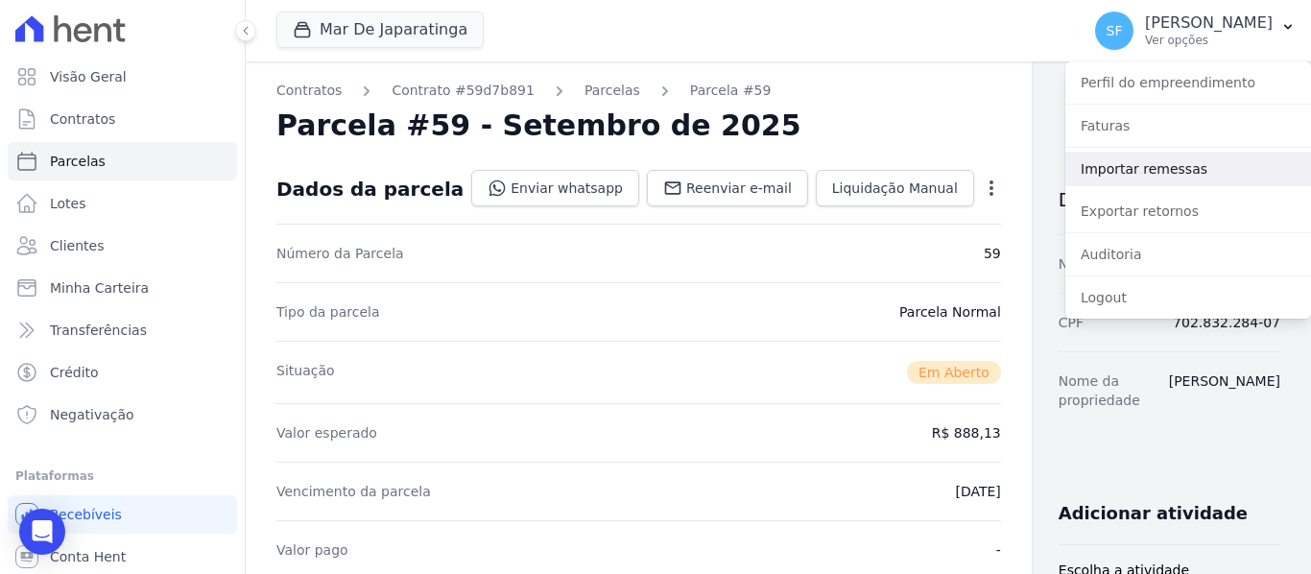
click at [1177, 178] on link "Importar remessas" at bounding box center [1189, 169] width 246 height 35
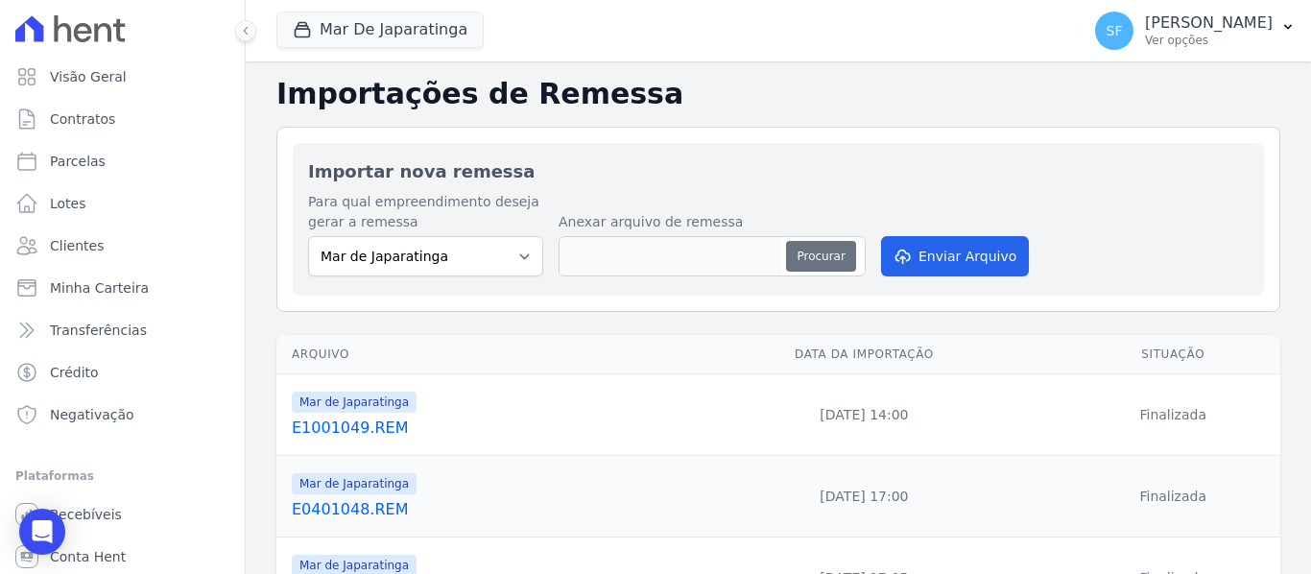
click at [798, 266] on button "Procurar" at bounding box center [820, 256] width 69 height 31
type input "E1001050.REM"
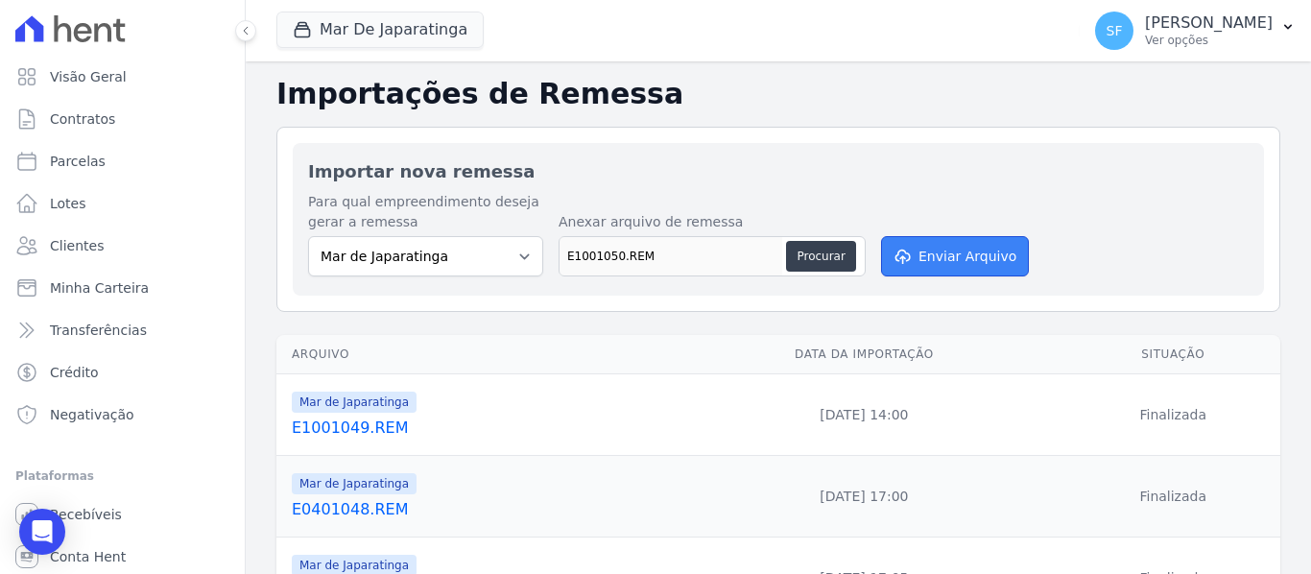
click at [980, 254] on button "Enviar Arquivo" at bounding box center [955, 256] width 148 height 40
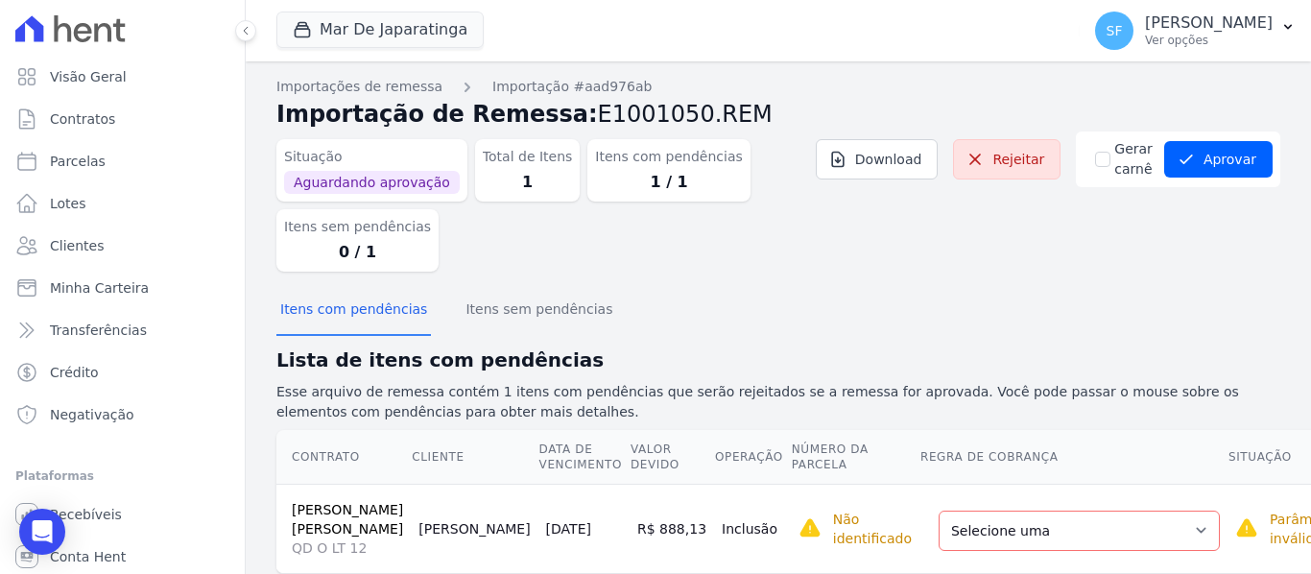
scroll to position [85, 0]
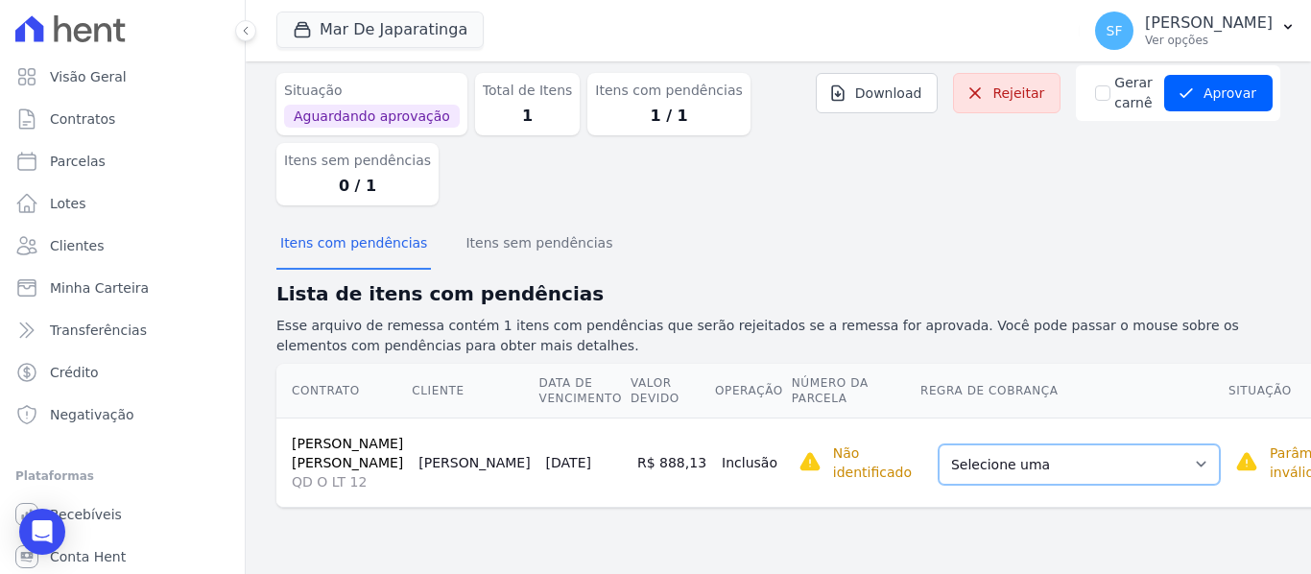
click at [1104, 473] on select "Selecione uma Nova Parcela Avulsa Parcela Avulsa Existente Parcela Normal (121 …" at bounding box center [1079, 464] width 281 height 40
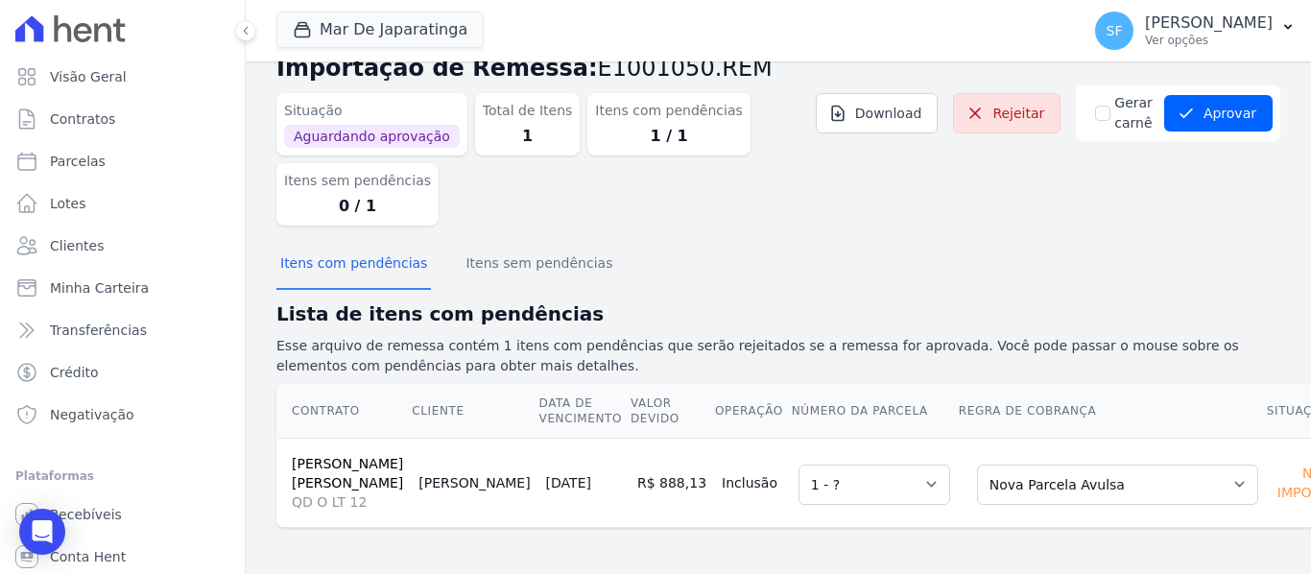
click at [958, 523] on td "Selecione uma Nova Parcela Avulsa Parcela Avulsa Existente Parcela Normal (121 …" at bounding box center [1112, 482] width 308 height 89
click at [844, 465] on select "Selecione uma 1 - ?" at bounding box center [875, 485] width 152 height 40
click at [752, 534] on div "Contrato Cliente Data de Vencimento Valor devido Operação Número da Parcela Reg…" at bounding box center [823, 455] width 1154 height 159
click at [846, 466] on select "Selecione uma 1 - ?" at bounding box center [875, 485] width 152 height 40
click at [799, 469] on select "Selecione uma 1 - ?" at bounding box center [875, 485] width 152 height 40
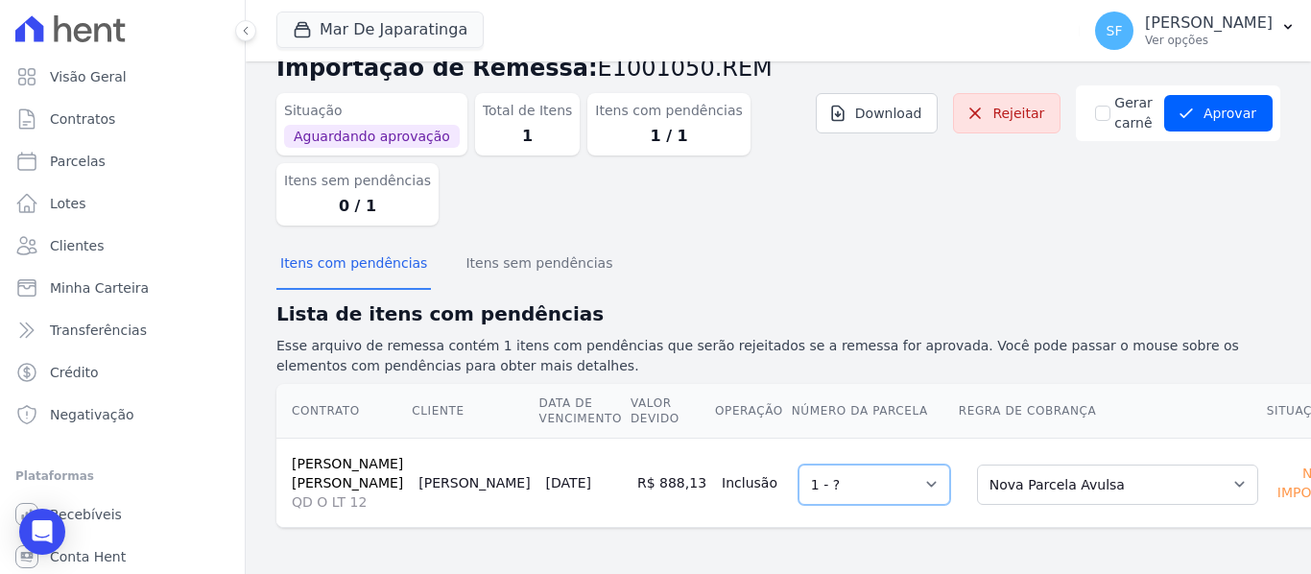
click at [799, 467] on select "Selecione uma 1 - ?" at bounding box center [875, 485] width 152 height 40
click at [825, 516] on td "Selecione uma 1 - ?" at bounding box center [874, 482] width 167 height 89
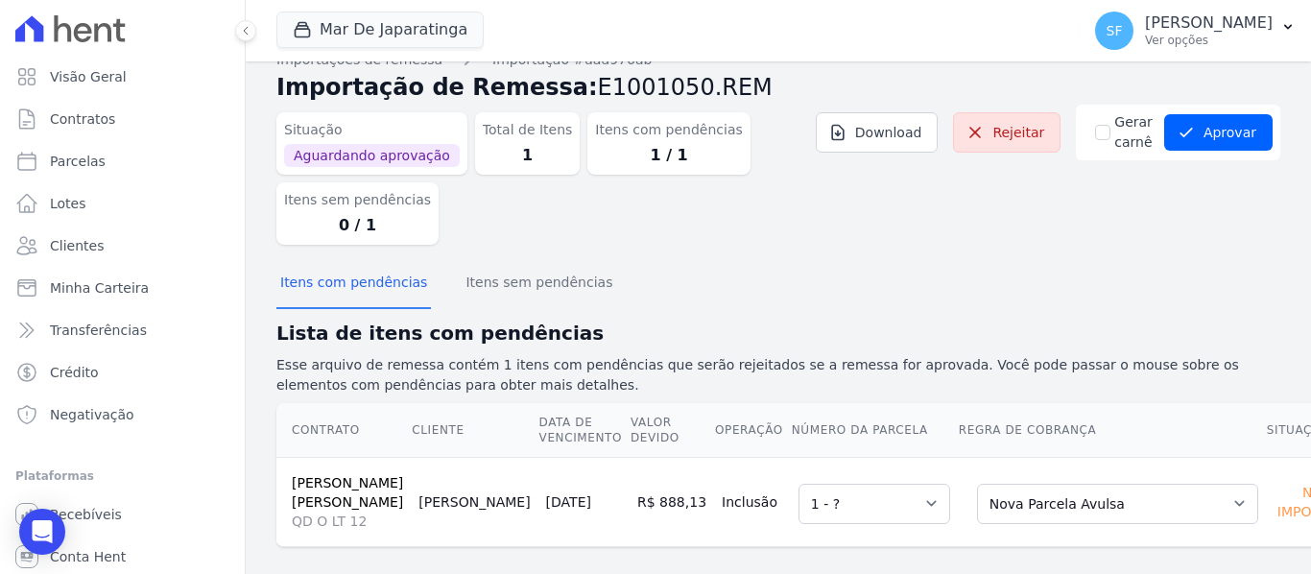
scroll to position [0, 0]
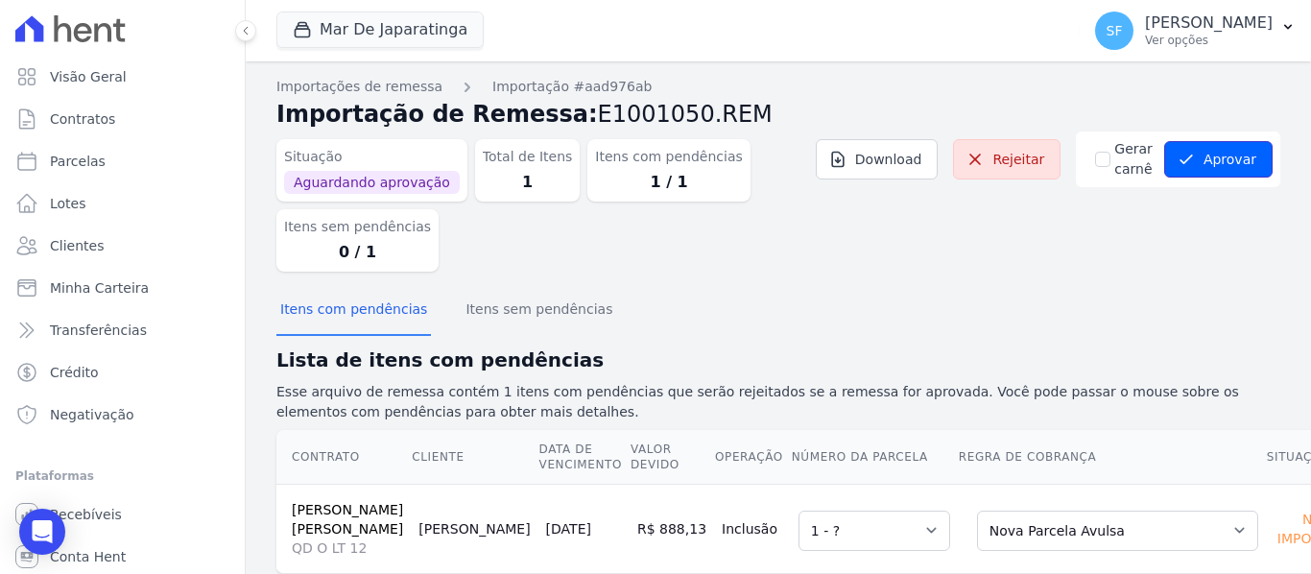
click at [1209, 154] on button "Aprovar" at bounding box center [1218, 159] width 108 height 36
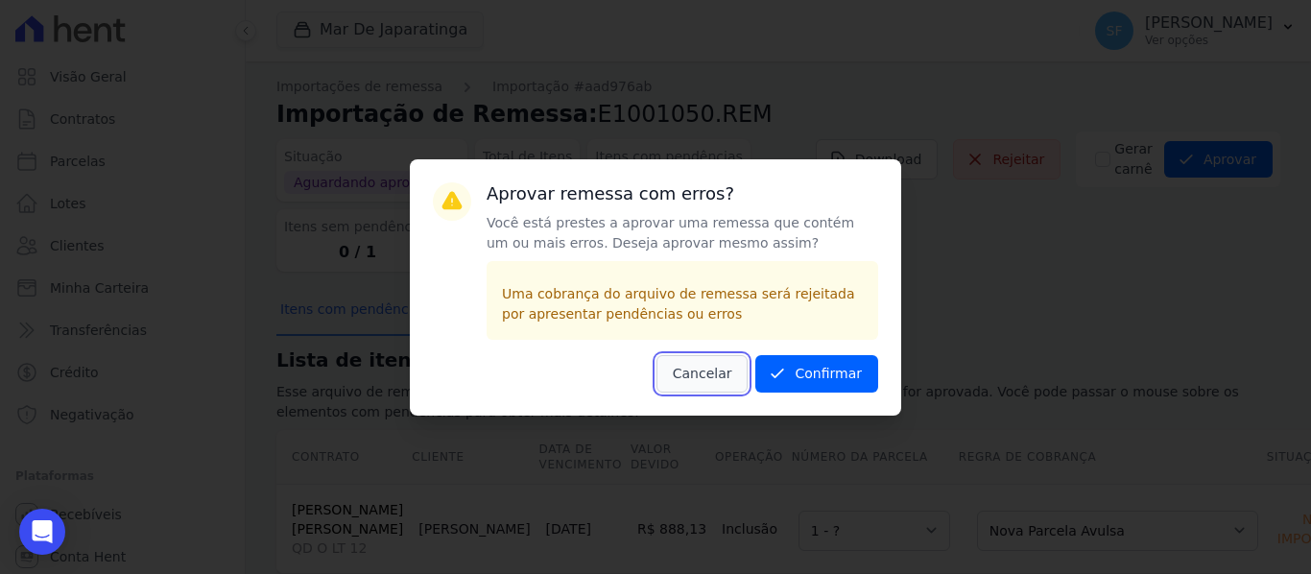
click at [718, 375] on button "Cancelar" at bounding box center [703, 373] width 92 height 37
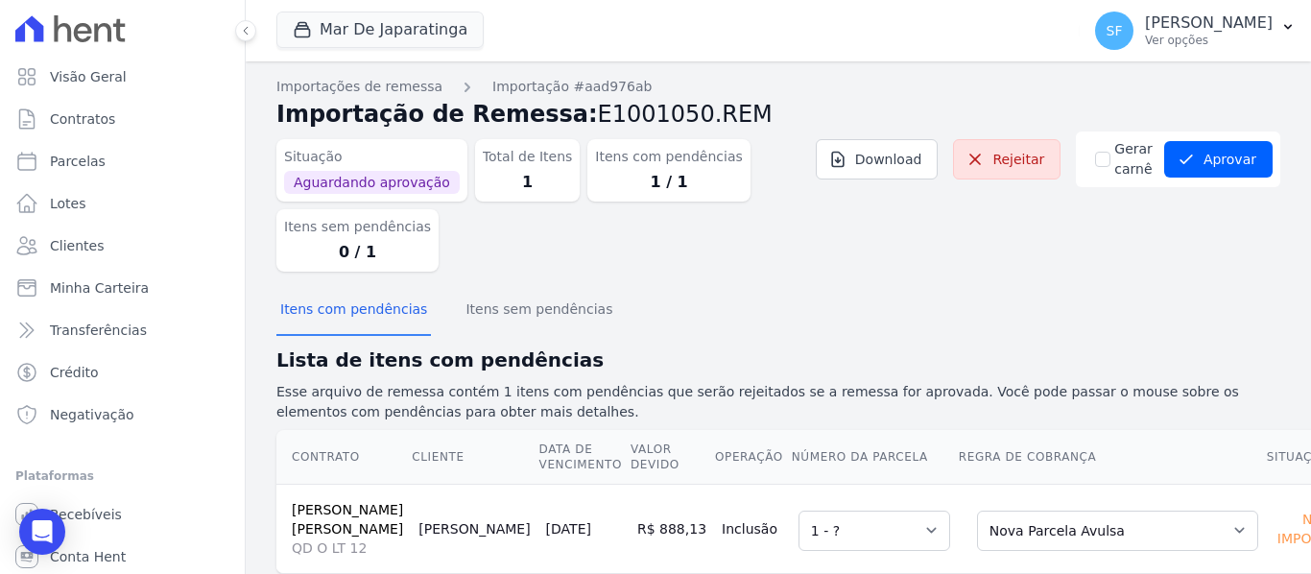
click at [985, 309] on div "Itens com pendências Itens sem pendências" at bounding box center [778, 310] width 1004 height 47
click at [1093, 303] on div "Itens com pendências Itens sem pendências" at bounding box center [778, 310] width 1004 height 47
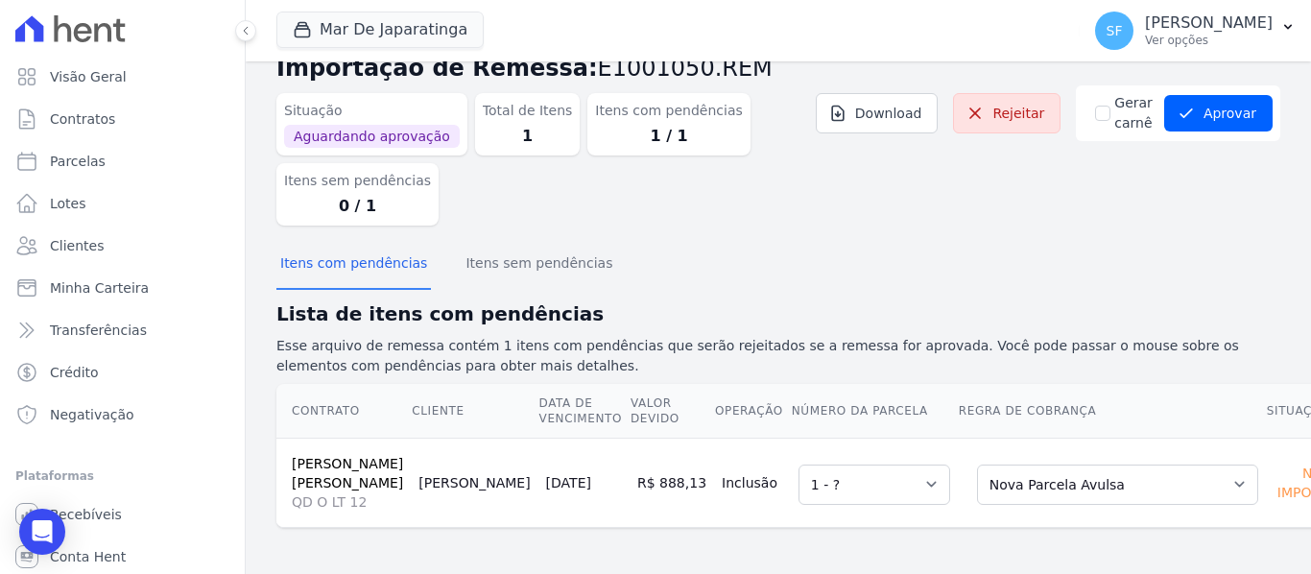
scroll to position [85, 0]
click at [850, 469] on select "Selecione uma 1 - ?" at bounding box center [875, 485] width 152 height 40
click at [799, 465] on select "Selecione uma 1 - ?" at bounding box center [875, 485] width 152 height 40
click at [1131, 465] on select "Selecione uma Nova Parcela Avulsa Parcela Avulsa Existente Parcela Normal (121 …" at bounding box center [1117, 485] width 281 height 40
click at [1123, 465] on select "Selecione uma Nova Parcela Avulsa Parcela Avulsa Existente Parcela Normal (121 …" at bounding box center [1117, 485] width 281 height 40
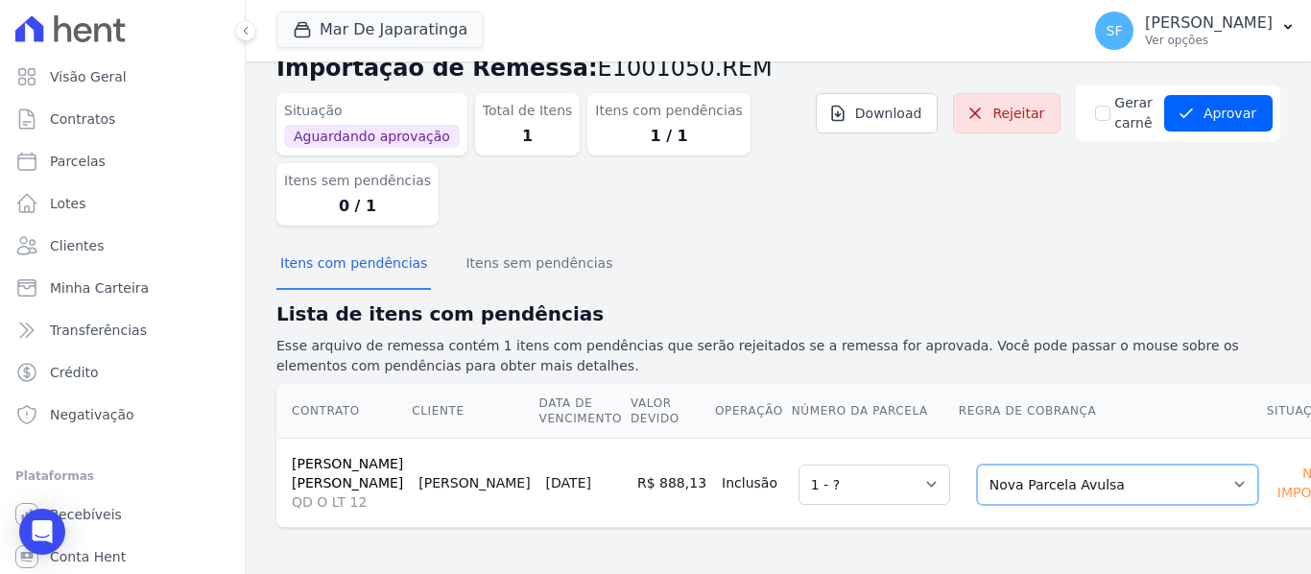
click at [977, 465] on select "Selecione uma Nova Parcela Avulsa Parcela Avulsa Existente Parcela Normal (121 …" at bounding box center [1117, 485] width 281 height 40
click at [816, 515] on td "Selecione uma 1 - ?" at bounding box center [874, 482] width 167 height 89
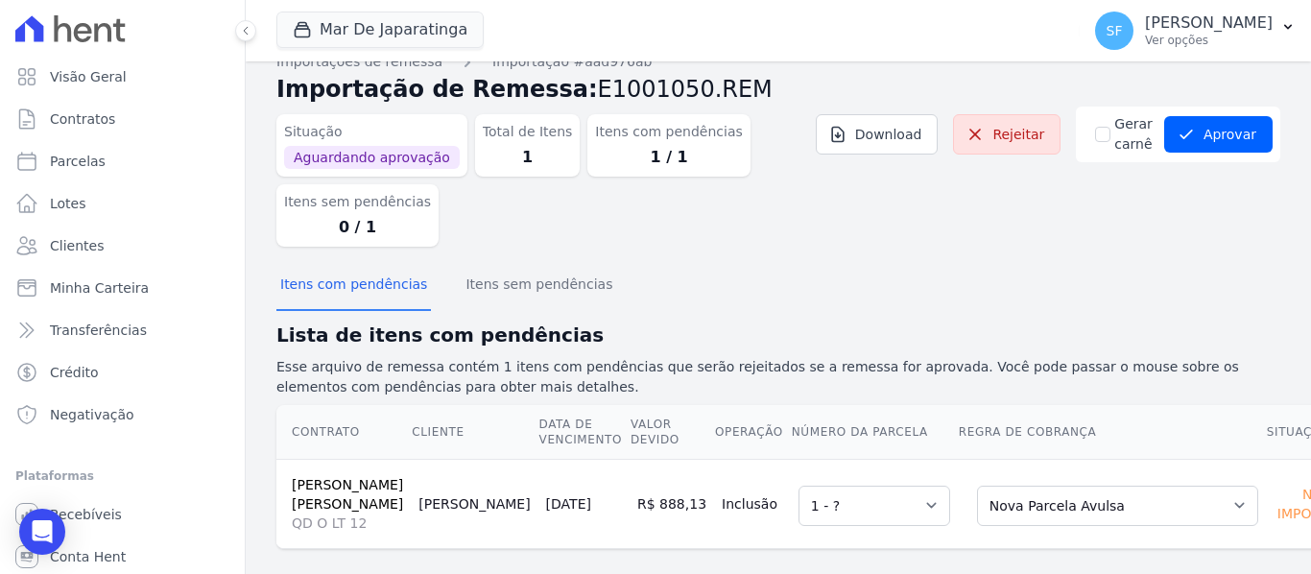
scroll to position [0, 0]
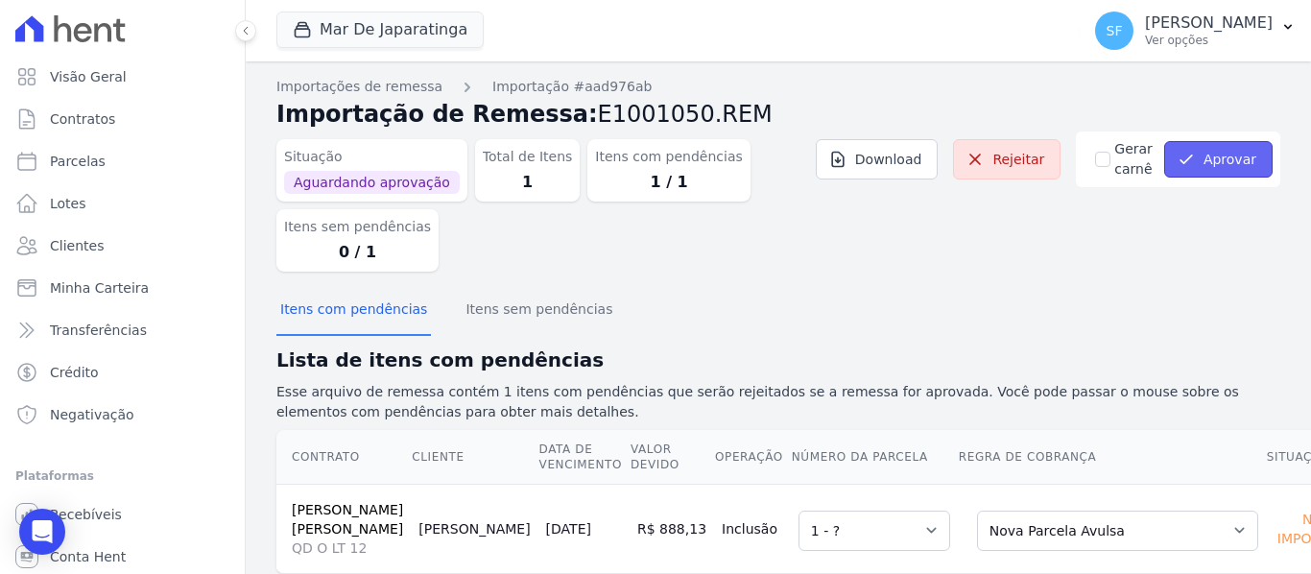
click at [1221, 153] on button "Aprovar" at bounding box center [1218, 159] width 108 height 36
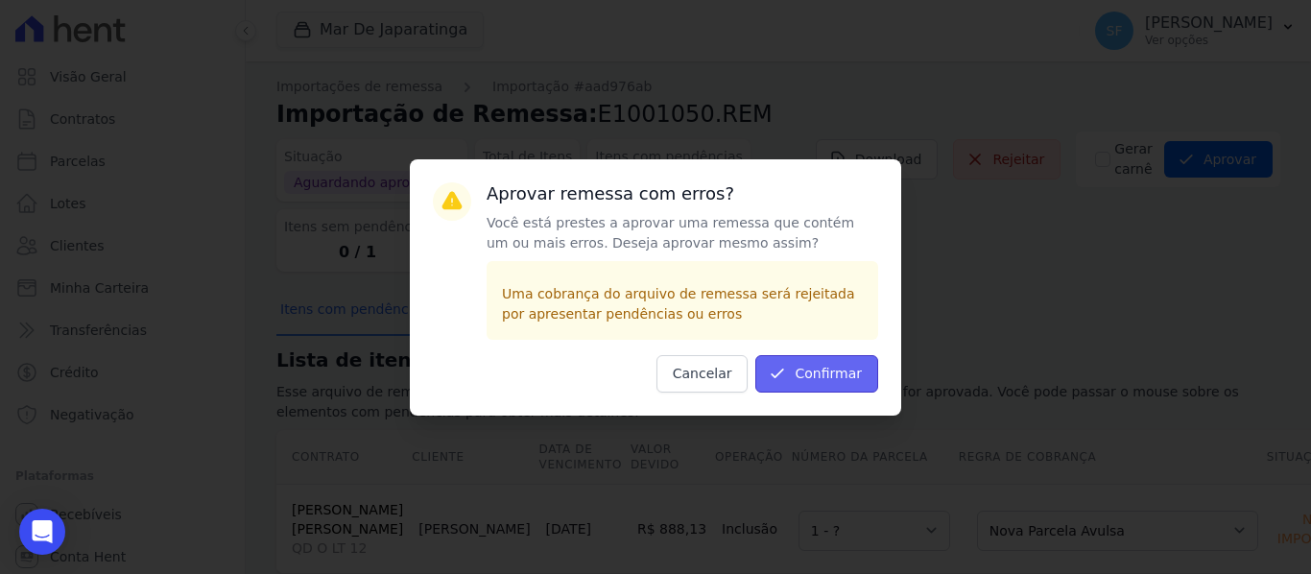
click at [841, 366] on button "Confirmar" at bounding box center [817, 373] width 123 height 37
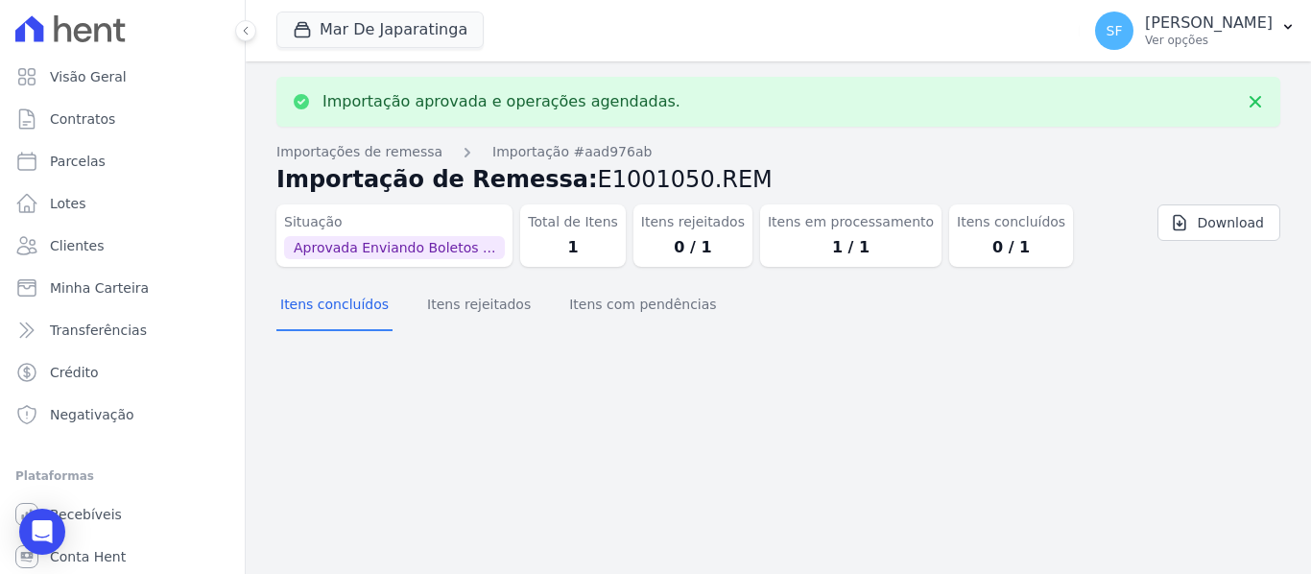
click at [907, 375] on div "Importação aprovada e operações agendadas. Importações de remessa Importação #a…" at bounding box center [779, 317] width 1066 height 513
click at [449, 412] on div "Importação aprovada e operações agendadas. Importações de remessa Importação #a…" at bounding box center [779, 317] width 1066 height 513
click at [85, 168] on span "Parcelas" at bounding box center [78, 161] width 56 height 19
select select
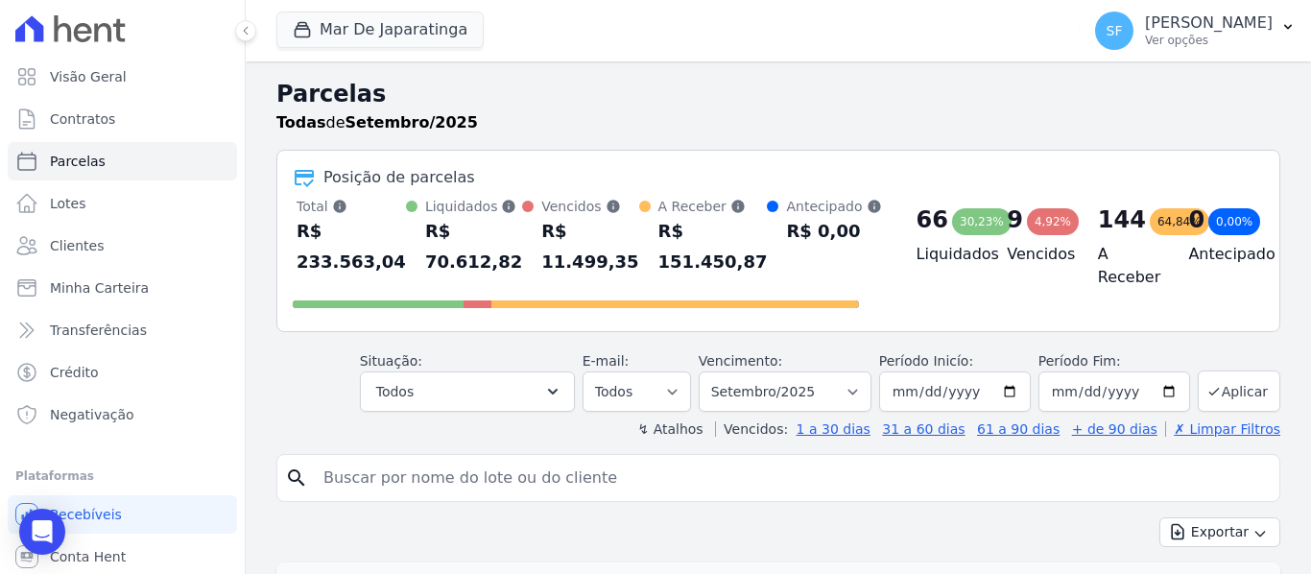
click at [615, 521] on div "Exportar Exportar PDF Exportar CSV" at bounding box center [778, 539] width 1004 height 45
click at [611, 520] on div "Exportar Exportar PDF Exportar CSV" at bounding box center [778, 539] width 1004 height 45
click at [104, 244] on link "Clientes" at bounding box center [122, 246] width 229 height 38
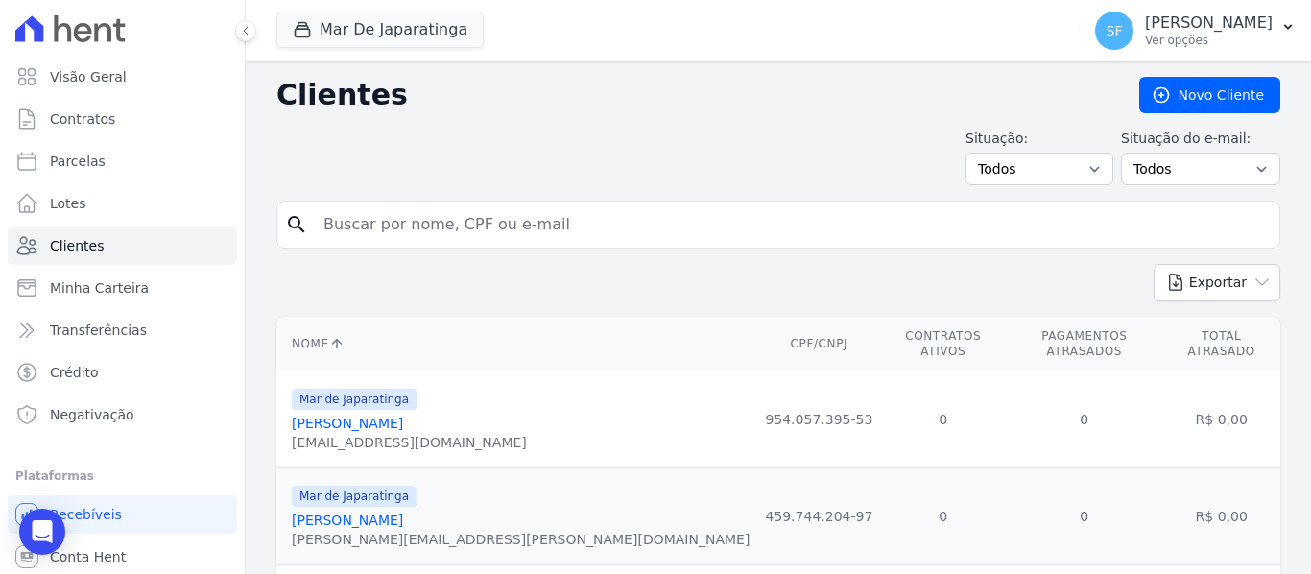
click at [381, 239] on input "search" at bounding box center [792, 224] width 960 height 38
paste input "[PERSON_NAME] [PERSON_NAME]"
type input "[PERSON_NAME] [PERSON_NAME]"
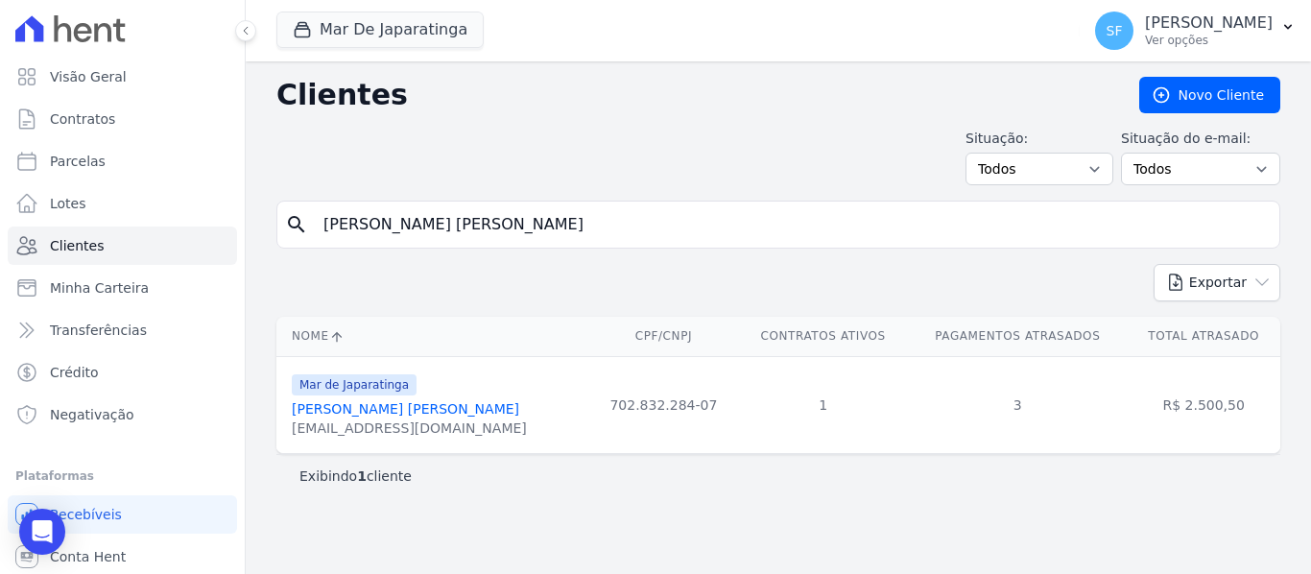
click at [433, 414] on link "[PERSON_NAME] [PERSON_NAME]" at bounding box center [406, 408] width 228 height 15
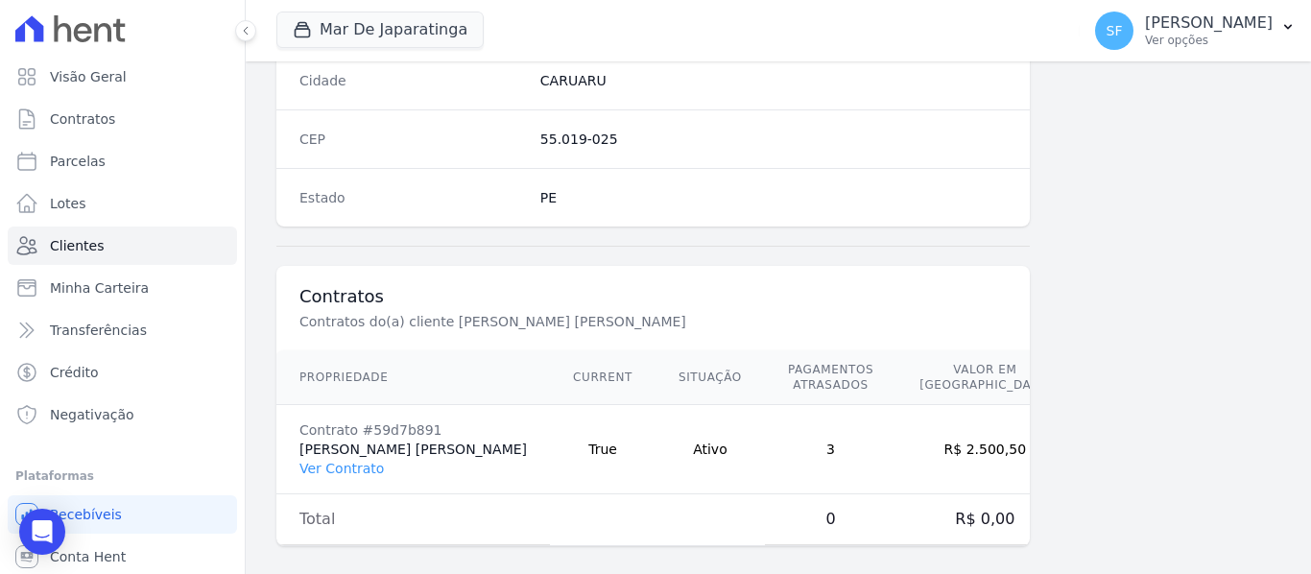
scroll to position [1237, 0]
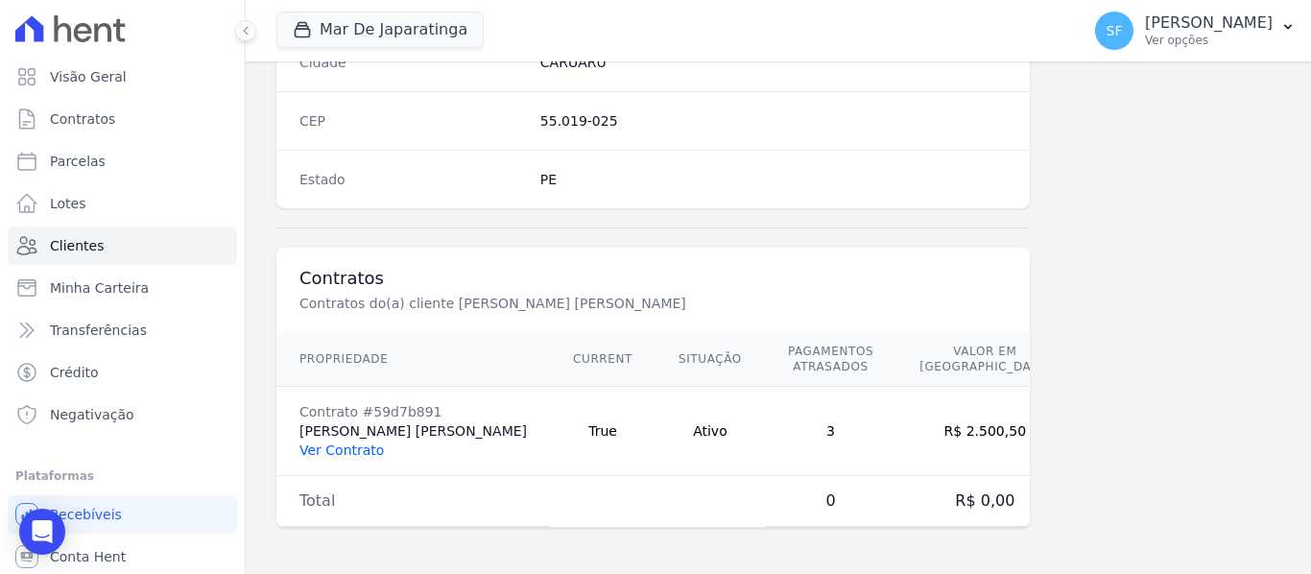
click at [317, 453] on link "Ver Contrato" at bounding box center [342, 450] width 84 height 15
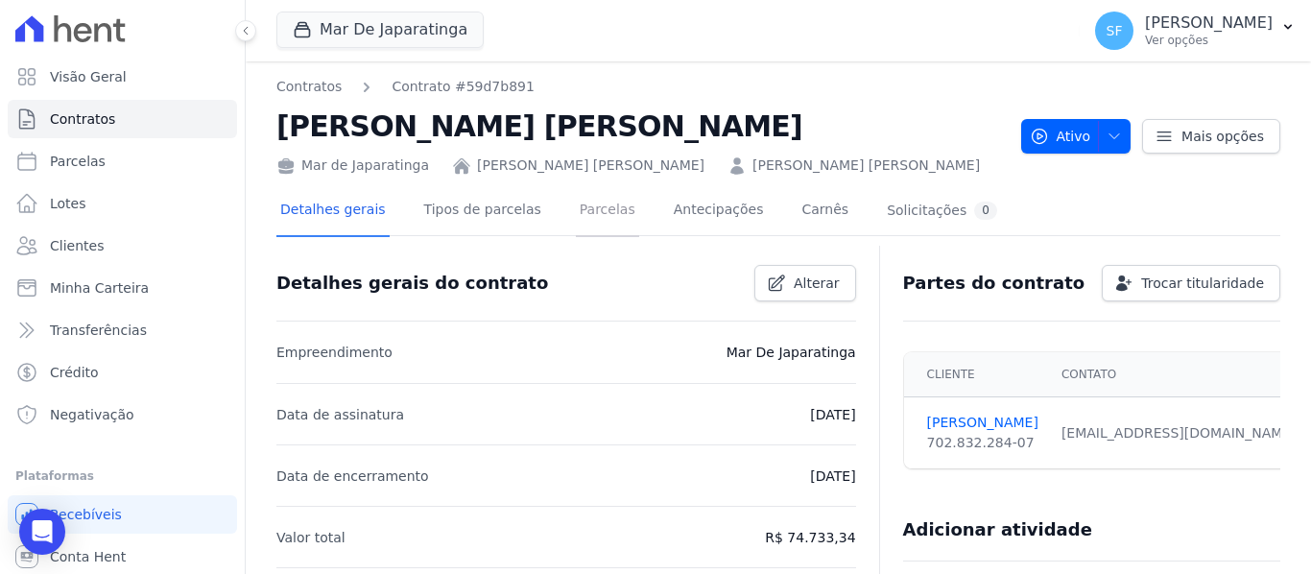
click at [587, 216] on link "Parcelas" at bounding box center [607, 211] width 63 height 51
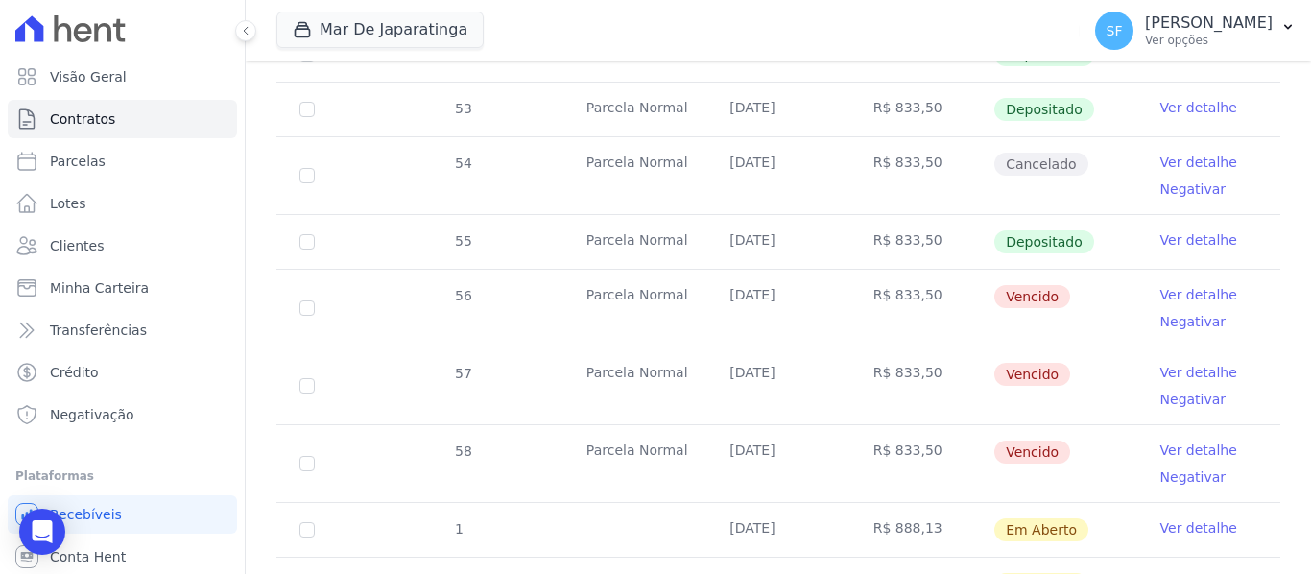
scroll to position [862, 0]
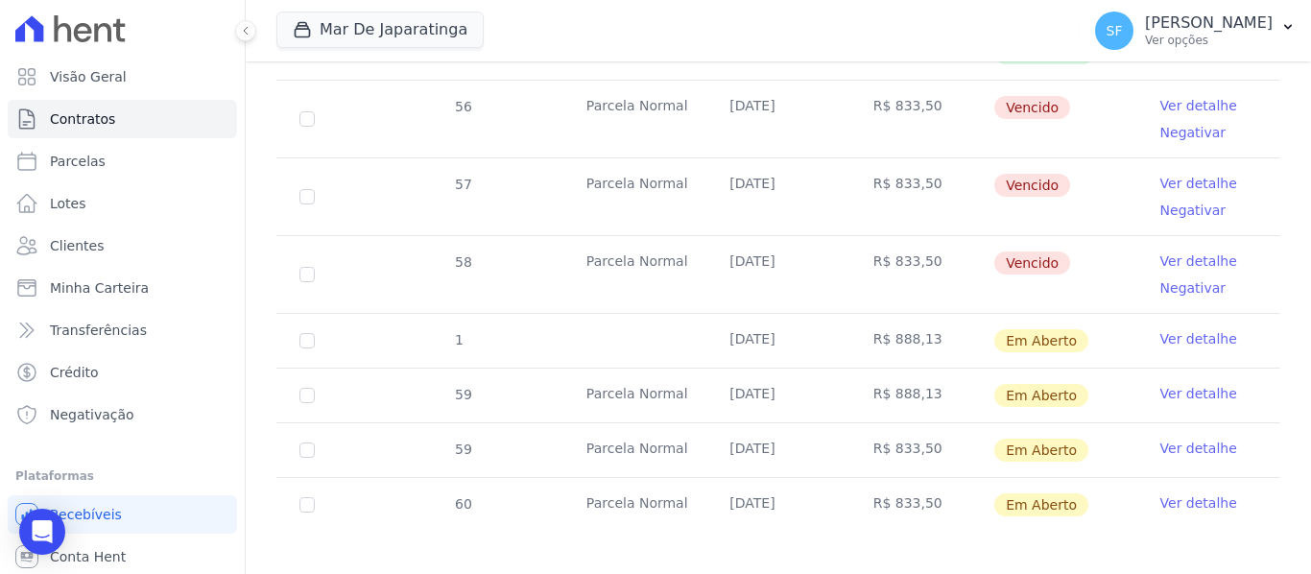
click at [1191, 384] on link "Ver detalhe" at bounding box center [1199, 393] width 77 height 19
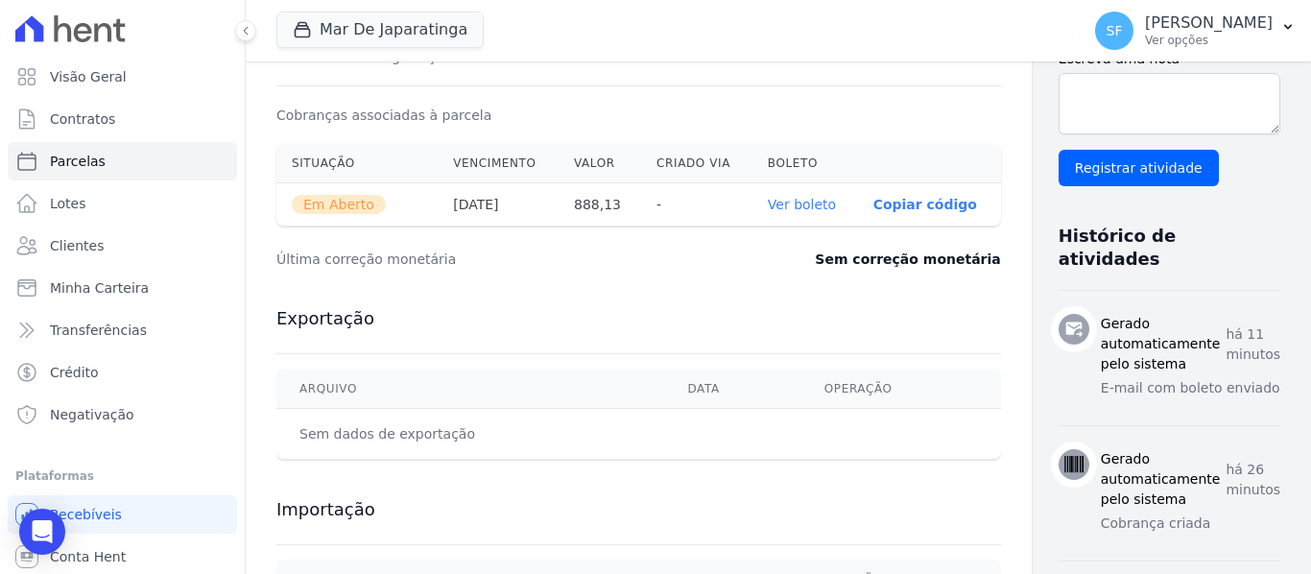
scroll to position [672, 0]
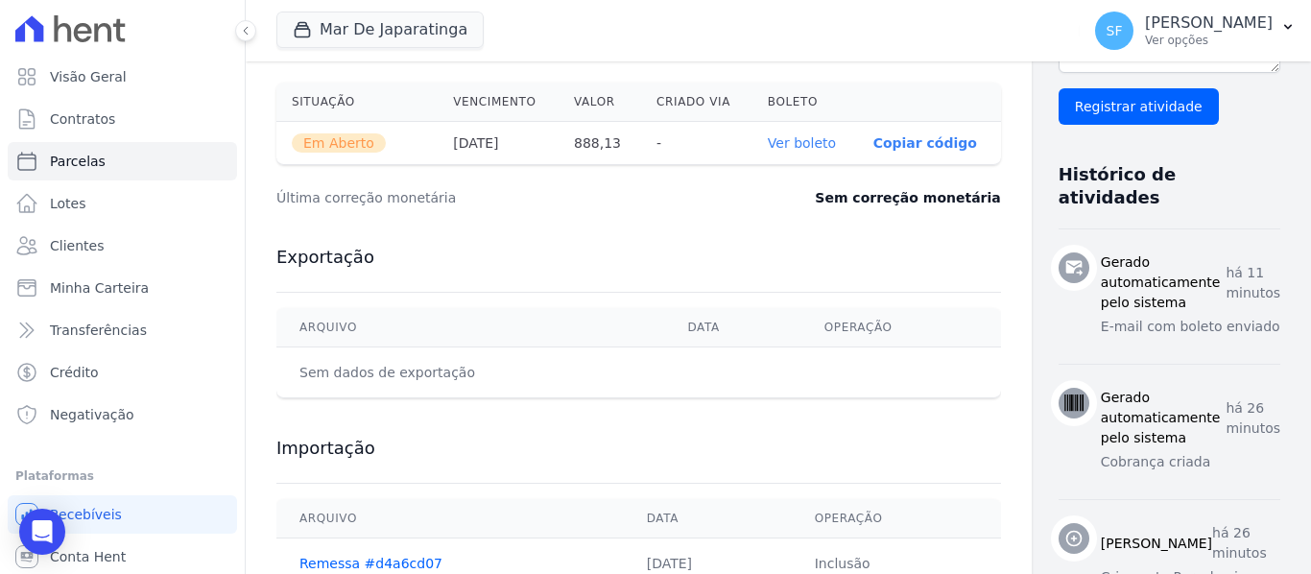
click at [768, 148] on link "Ver boleto" at bounding box center [802, 142] width 68 height 15
